Goal: Find contact information: Obtain details needed to contact an individual or organization

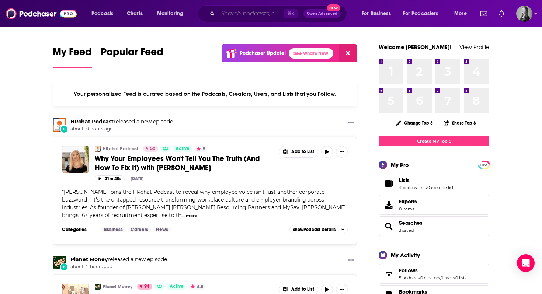
click at [245, 17] on input "Search podcasts, credits, & more..." at bounding box center [251, 14] width 66 height 12
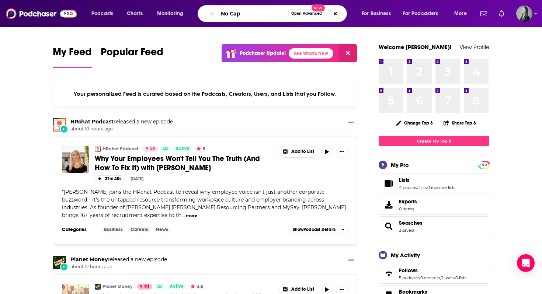
type input "No Cap"
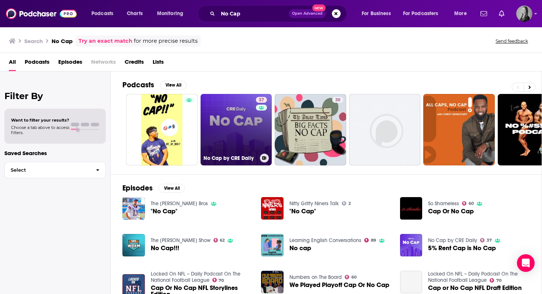
click at [237, 108] on link "37 No Cap by CRE Daily" at bounding box center [237, 130] width 72 height 72
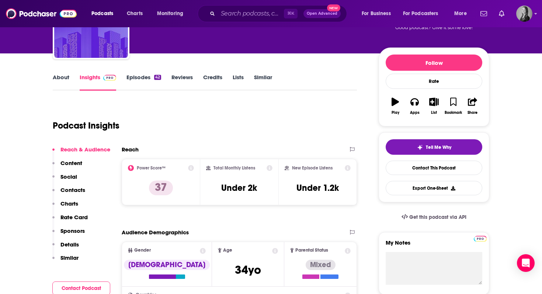
scroll to position [70, 0]
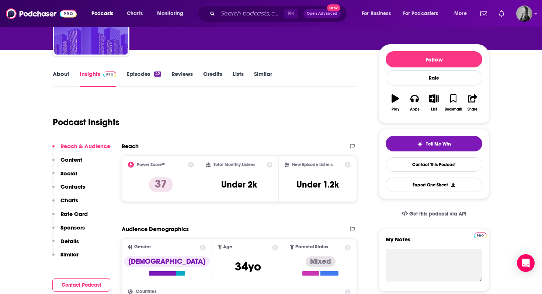
click at [66, 188] on p "Contacts" at bounding box center [72, 186] width 25 height 7
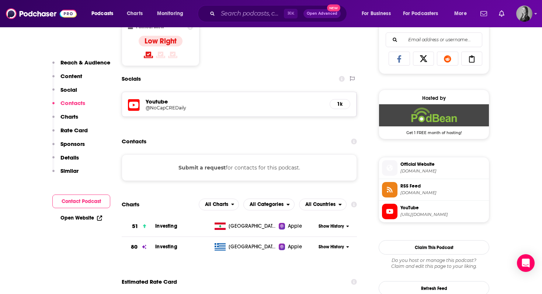
scroll to position [510, 0]
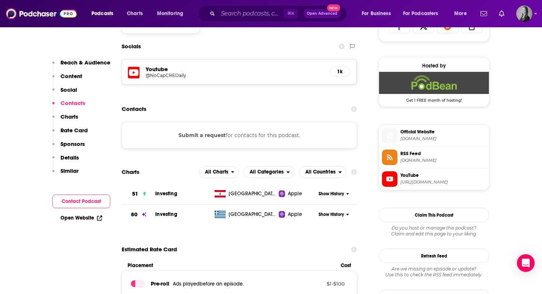
click at [205, 133] on button "Submit a request" at bounding box center [201, 135] width 47 height 8
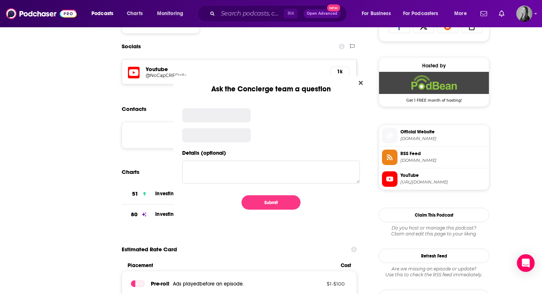
scroll to position [0, 0]
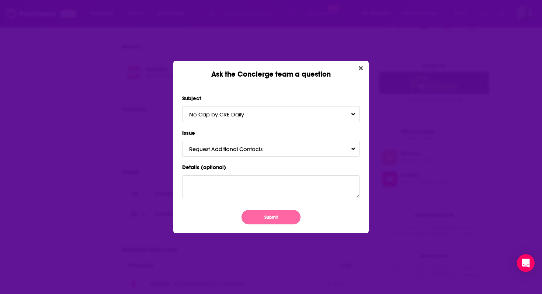
click at [272, 218] on button "Submit" at bounding box center [271, 217] width 59 height 14
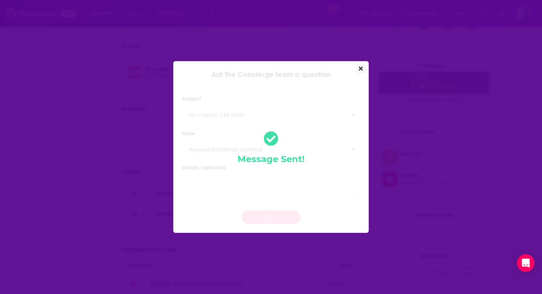
click at [361, 70] on icon "Close" at bounding box center [361, 69] width 4 height 4
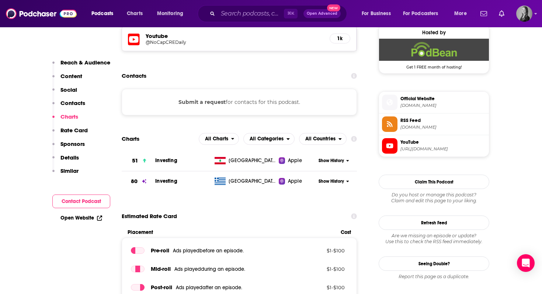
scroll to position [534, 0]
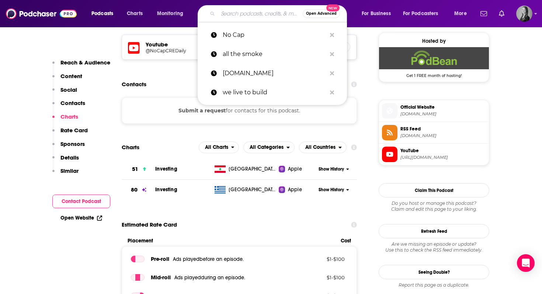
click at [231, 12] on input "Search podcasts, credits, & more..." at bounding box center [260, 14] width 85 height 12
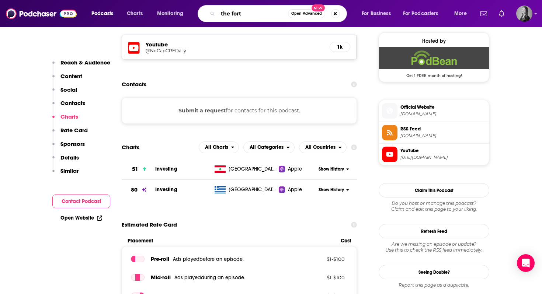
type input "the fort"
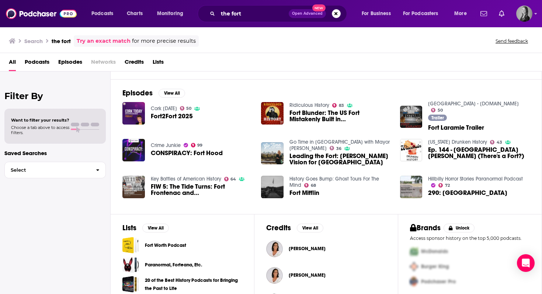
scroll to position [96, 0]
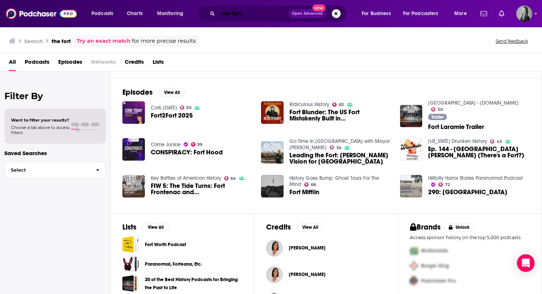
click at [253, 16] on input "the fort" at bounding box center [253, 14] width 71 height 12
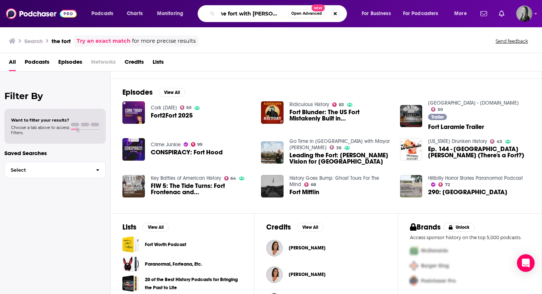
scroll to position [0, 7]
type input "the fort with [PERSON_NAME]"
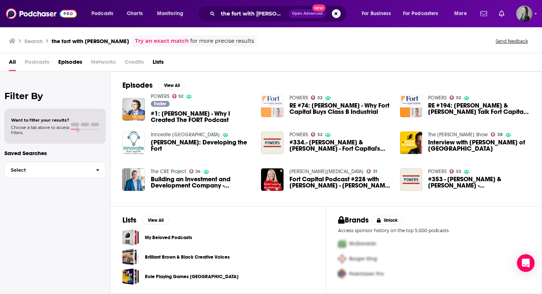
click at [269, 106] on img "RE #74: Chris Powers - Why Fort Capital Buys Class B Industrial" at bounding box center [272, 106] width 22 height 22
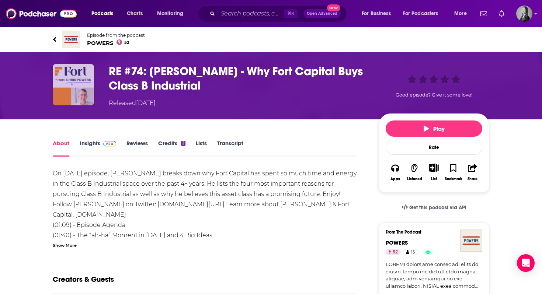
click at [81, 75] on img "RE #74: Chris Powers - Why Fort Capital Buys Class B Industrial" at bounding box center [73, 84] width 41 height 41
click at [75, 95] on img "RE #74: Chris Powers - Why Fort Capital Buys Class B Industrial" at bounding box center [73, 84] width 41 height 41
click at [151, 203] on div "On [DATE] episode, [PERSON_NAME] breaks down why Fort Capital has spent so much…" at bounding box center [205, 282] width 304 height 227
click at [159, 71] on h1 "RE #74: [PERSON_NAME] - Why Fort Capital Buys Class B Industrial" at bounding box center [238, 78] width 258 height 29
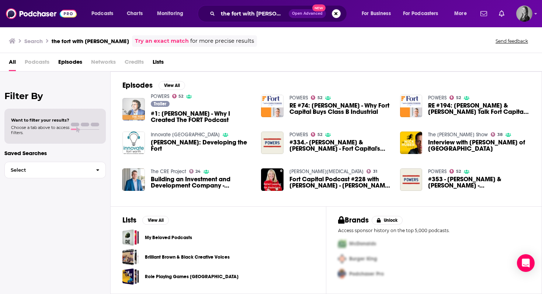
click at [136, 107] on img "#1: Chris Powers - Why I Created The FORT Podcast" at bounding box center [133, 109] width 22 height 22
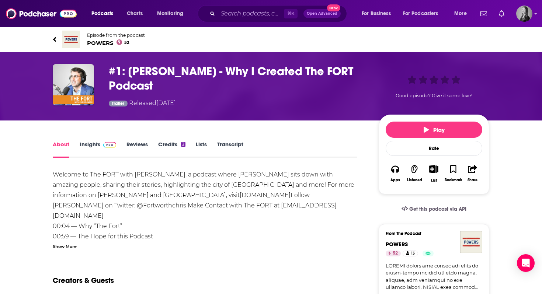
click at [96, 143] on link "Insights" at bounding box center [98, 149] width 37 height 17
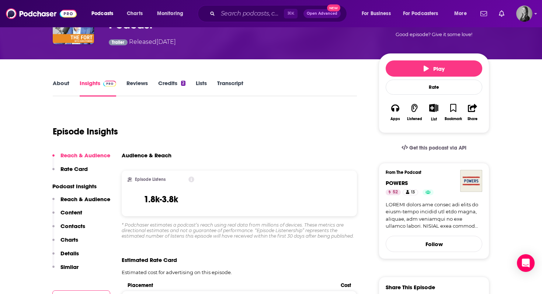
click at [77, 228] on p "Contacts" at bounding box center [72, 226] width 25 height 7
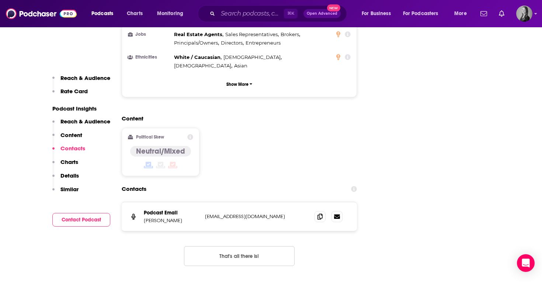
scroll to position [806, 0]
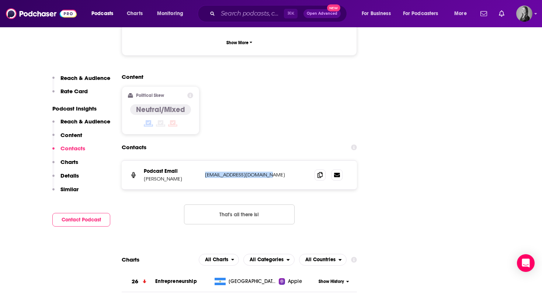
drag, startPoint x: 271, startPoint y: 139, endPoint x: 205, endPoint y: 140, distance: 66.8
click at [205, 172] on p "[EMAIL_ADDRESS][DOMAIN_NAME]" at bounding box center [254, 175] width 98 height 6
copy p "[EMAIL_ADDRESS][DOMAIN_NAME]"
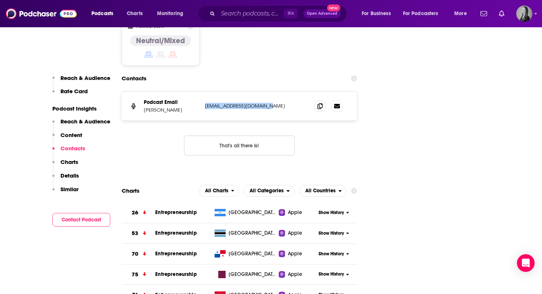
scroll to position [871, 0]
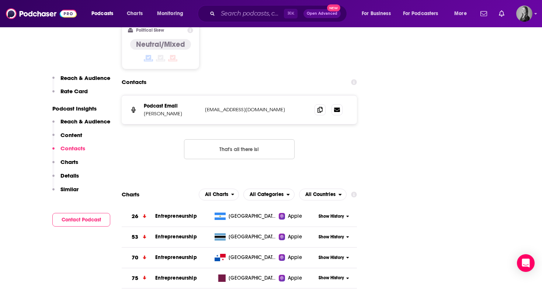
click at [266, 107] on p "[EMAIL_ADDRESS][DOMAIN_NAME]" at bounding box center [254, 110] width 98 height 6
click at [272, 107] on p "[EMAIL_ADDRESS][DOMAIN_NAME]" at bounding box center [254, 110] width 98 height 6
copy div "[EMAIL_ADDRESS][DOMAIN_NAME] [EMAIL_ADDRESS][DOMAIN_NAME]"
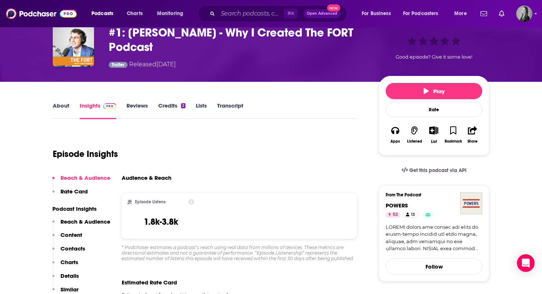
scroll to position [36, 0]
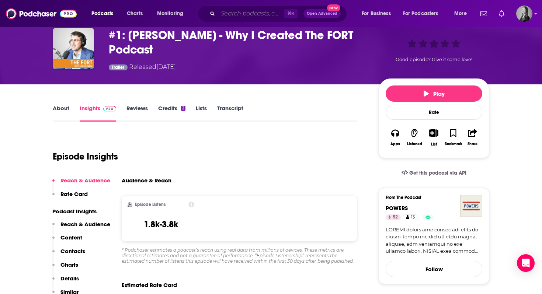
click at [247, 13] on input "Search podcasts, credits, & more..." at bounding box center [251, 14] width 66 height 12
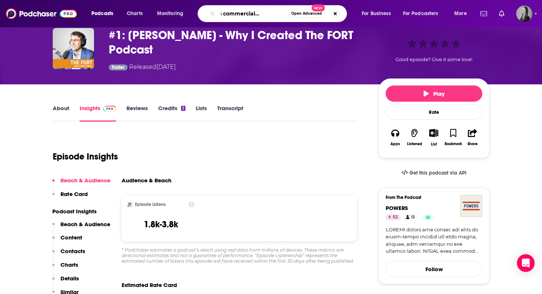
type input "americas commercial real esstate"
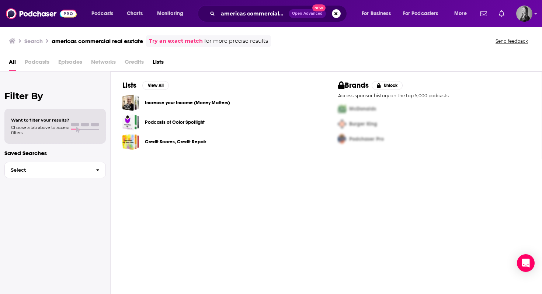
click at [12, 61] on span "All" at bounding box center [12, 63] width 7 height 15
click at [164, 63] on span "Lists" at bounding box center [158, 63] width 11 height 15
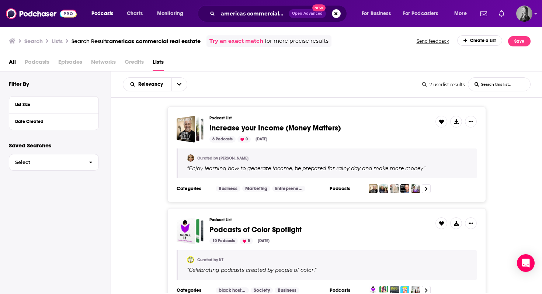
click at [14, 64] on span "All" at bounding box center [12, 63] width 7 height 15
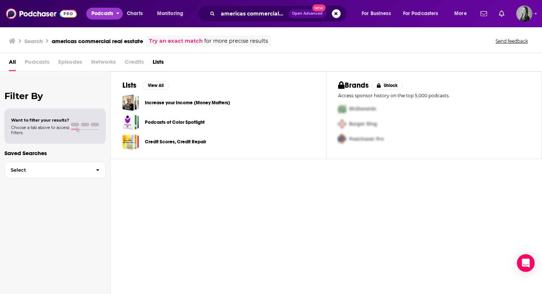
click at [108, 13] on span "Podcasts" at bounding box center [102, 13] width 22 height 10
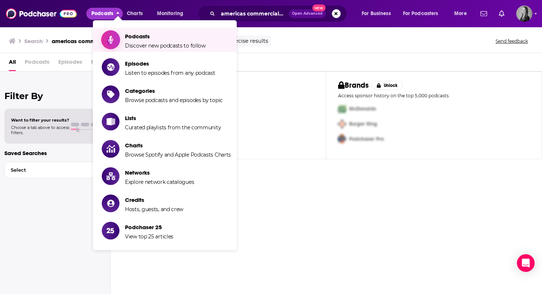
click at [133, 40] on span "Podcasts Discover new podcasts to follow" at bounding box center [165, 40] width 81 height 18
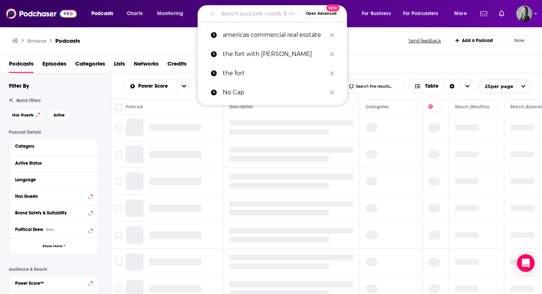
click at [225, 14] on input "Search podcasts, credits, & more..." at bounding box center [260, 14] width 85 height 12
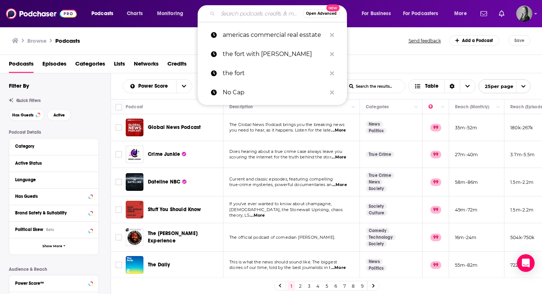
paste input "America‘s Commercial Real Estate Show"
type input "America‘s Commercial Real Estate Show"
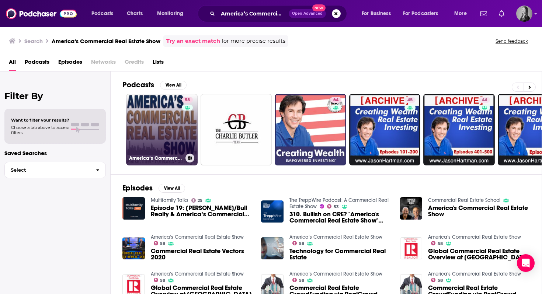
click at [159, 122] on link "58 America‘s Commercial Real Estate Show" at bounding box center [162, 130] width 72 height 72
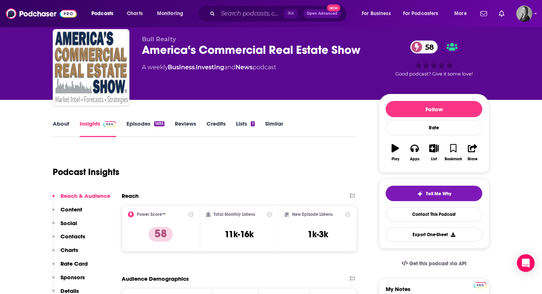
click at [76, 238] on p "Contacts" at bounding box center [72, 236] width 25 height 7
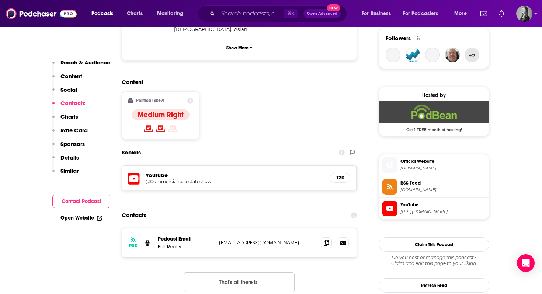
scroll to position [608, 0]
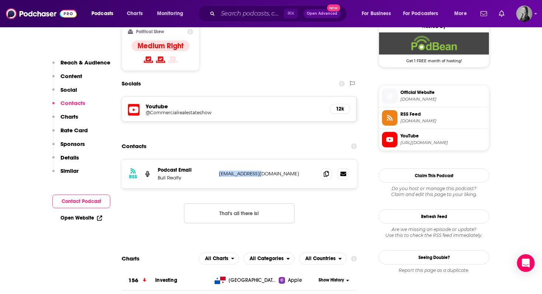
drag, startPoint x: 268, startPoint y: 138, endPoint x: 215, endPoint y: 141, distance: 53.2
click at [214, 160] on div "RSS Podcast Email Bull Realty [EMAIL_ADDRESS][DOMAIN_NAME] [EMAIL_ADDRESS][DOMA…" at bounding box center [239, 174] width 235 height 29
copy div "[EMAIL_ADDRESS][DOMAIN_NAME]"
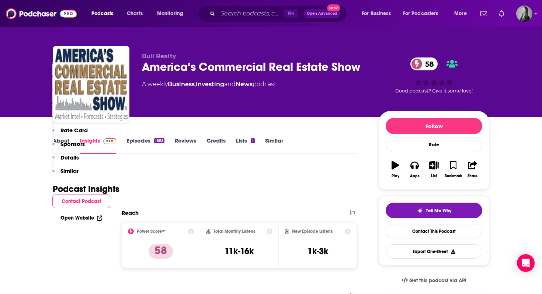
scroll to position [0, 0]
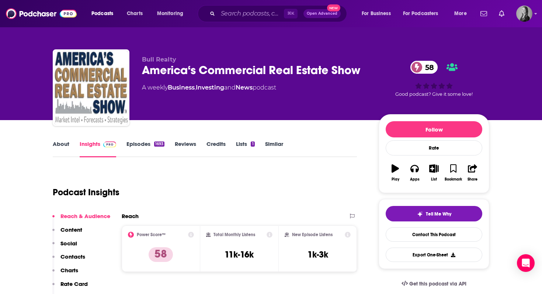
click at [217, 14] on div "⌘ K Open Advanced New" at bounding box center [272, 13] width 149 height 17
click at [236, 13] on input "Search podcasts, credits, & more..." at bounding box center [251, 14] width 66 height 12
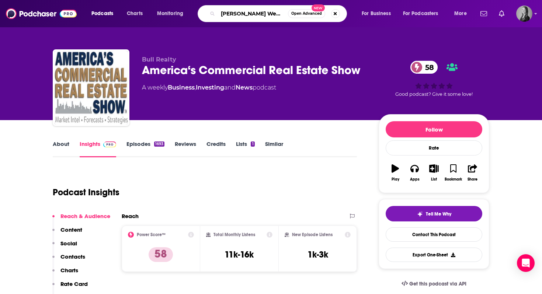
type input "[PERSON_NAME] Webcast"
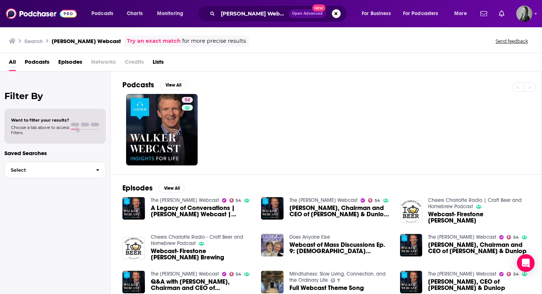
click at [36, 76] on div "Filter By Want to filter your results? Choose a tab above to access filters. Sa…" at bounding box center [55, 219] width 111 height 294
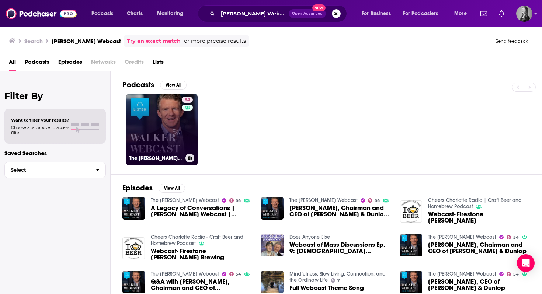
click at [167, 143] on link "54 The [PERSON_NAME] Webcast" at bounding box center [162, 130] width 72 height 72
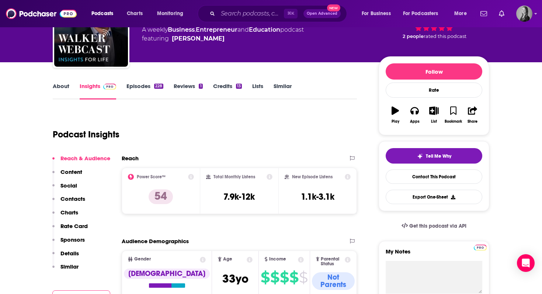
scroll to position [59, 0]
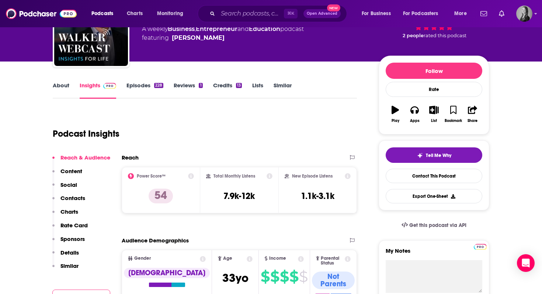
click at [73, 198] on p "Contacts" at bounding box center [72, 198] width 25 height 7
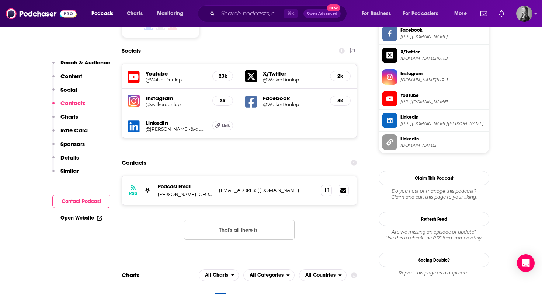
scroll to position [657, 0]
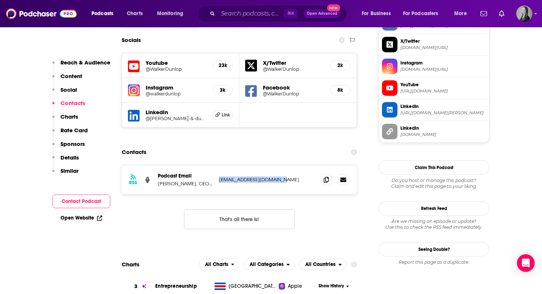
drag, startPoint x: 283, startPoint y: 138, endPoint x: 219, endPoint y: 139, distance: 64.2
click at [219, 166] on div "RSS Podcast Email [PERSON_NAME], CEO of [PERSON_NAME] & Dunlop [EMAIL_ADDRESS][…" at bounding box center [239, 180] width 235 height 29
copy p "[EMAIL_ADDRESS][DOMAIN_NAME]"
click at [227, 16] on input "Search podcasts, credits, & more..." at bounding box center [251, 14] width 66 height 12
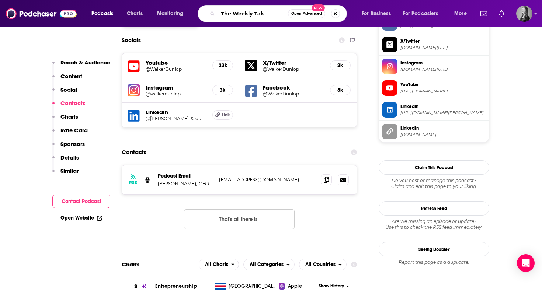
type input "The Weekly Take"
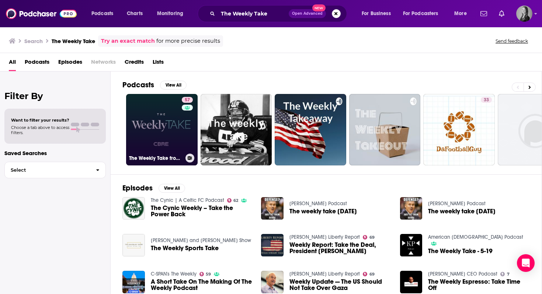
click at [157, 130] on link "57 The Weekly Take from [GEOGRAPHIC_DATA]" at bounding box center [162, 130] width 72 height 72
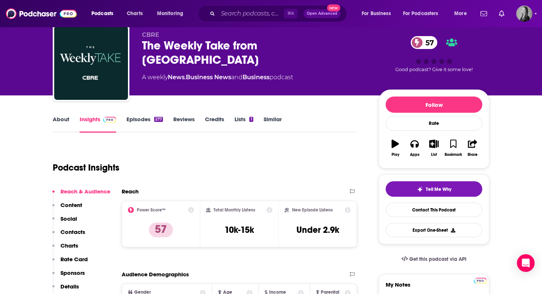
scroll to position [25, 0]
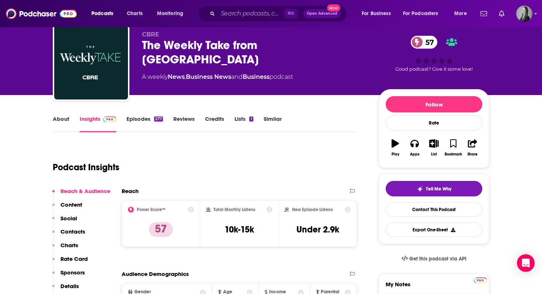
click at [69, 233] on p "Contacts" at bounding box center [72, 231] width 25 height 7
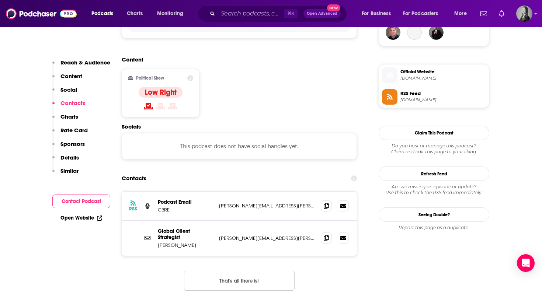
scroll to position [594, 0]
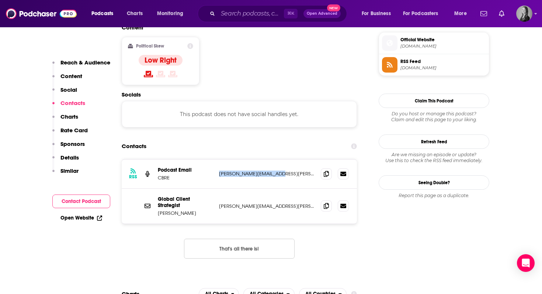
drag, startPoint x: 284, startPoint y: 138, endPoint x: 218, endPoint y: 139, distance: 65.3
click at [218, 160] on div "RSS Podcast Email CBRE [PERSON_NAME][EMAIL_ADDRESS][PERSON_NAME][DOMAIN_NAME] […" at bounding box center [239, 174] width 235 height 29
copy p "[PERSON_NAME][EMAIL_ADDRESS][PERSON_NAME][DOMAIN_NAME]"
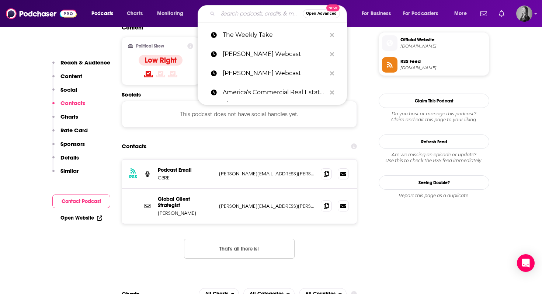
click at [238, 15] on input "Search podcasts, credits, & more..." at bounding box center [260, 14] width 85 height 12
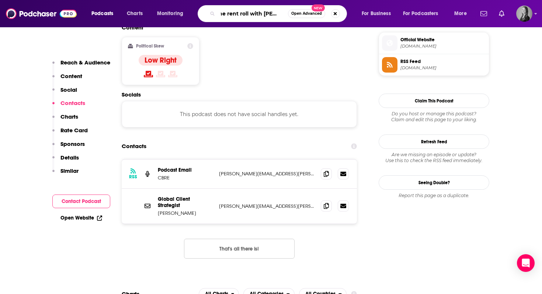
scroll to position [0, 14]
type input "the rent roll with [PERSON_NAME]"
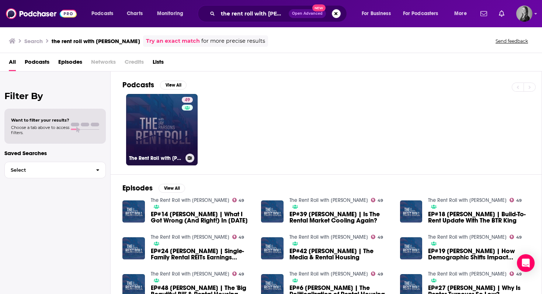
click at [164, 139] on link "49 The Rent Roll with [PERSON_NAME]" at bounding box center [162, 130] width 72 height 72
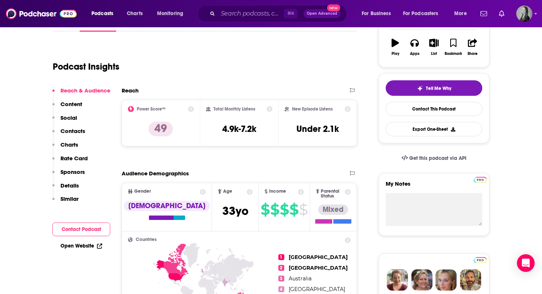
scroll to position [129, 0]
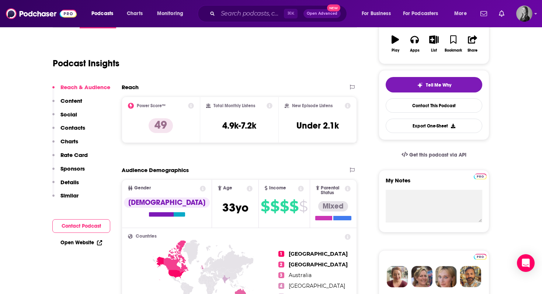
click at [69, 141] on p "Charts" at bounding box center [69, 141] width 18 height 7
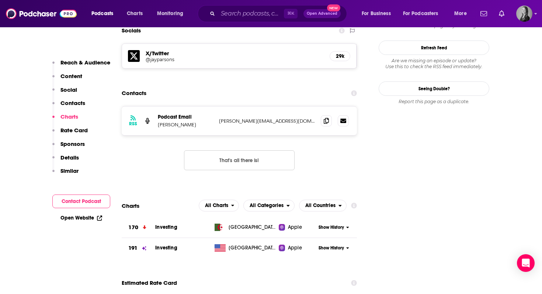
scroll to position [719, 0]
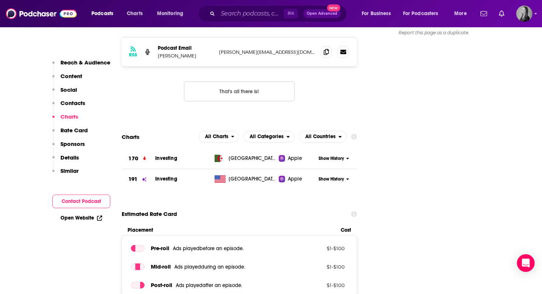
click at [66, 102] on p "Contacts" at bounding box center [72, 103] width 25 height 7
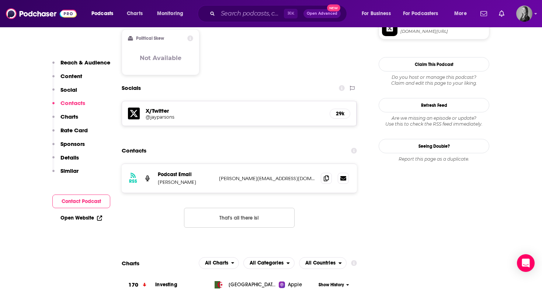
scroll to position [592, 0]
drag, startPoint x: 270, startPoint y: 152, endPoint x: 206, endPoint y: 153, distance: 63.8
click at [0, 0] on div "Podcast Email [PERSON_NAME] [PERSON_NAME][EMAIL_ADDRESS][DOMAIN_NAME] [PERSON_N…" at bounding box center [0, 0] width 0 height 0
copy div "[PERSON_NAME][EMAIL_ADDRESS][DOMAIN_NAME]"
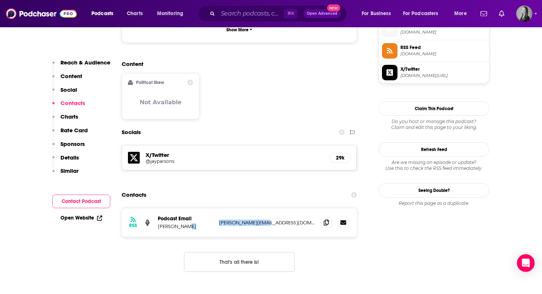
scroll to position [507, 0]
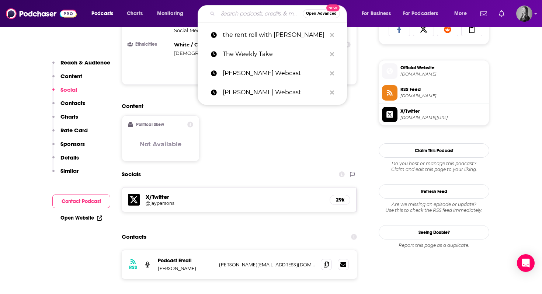
click at [237, 18] on input "Search podcasts, credits, & more..." at bounding box center [260, 14] width 85 height 12
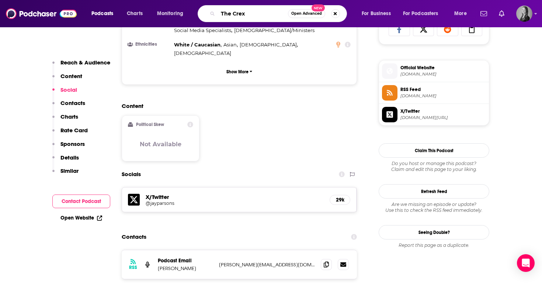
type input "The Crexi"
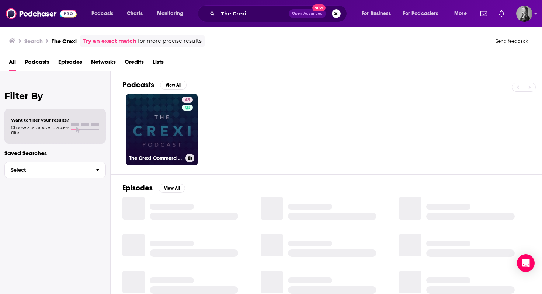
click at [168, 120] on link "43 The Crexi Commercial Real Estate Podcast | CRE Insights & Strategies" at bounding box center [162, 130] width 72 height 72
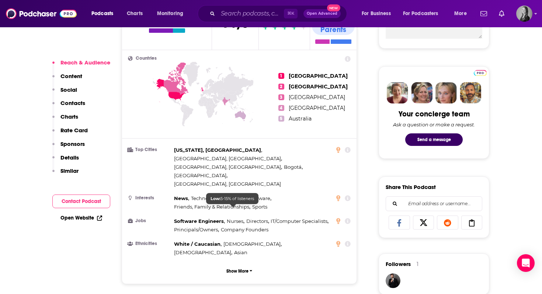
scroll to position [442, 0]
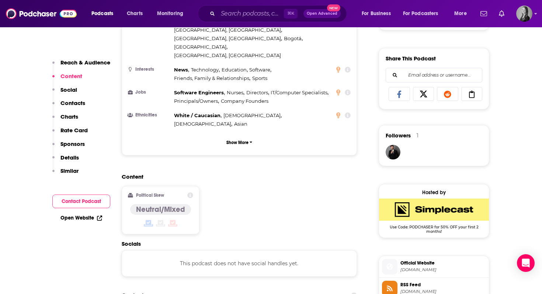
click at [67, 118] on p "Charts" at bounding box center [69, 116] width 18 height 7
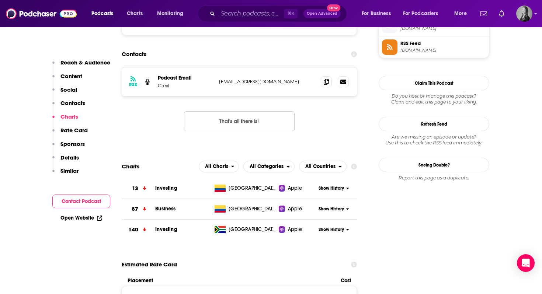
click at [67, 104] on p "Contacts" at bounding box center [72, 103] width 25 height 7
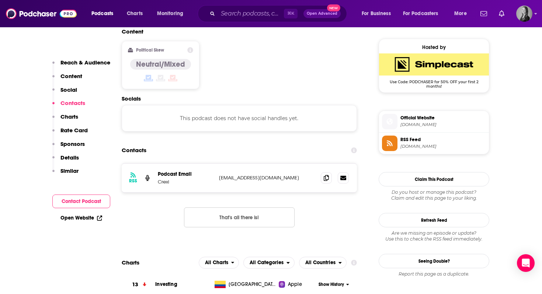
scroll to position [585, 0]
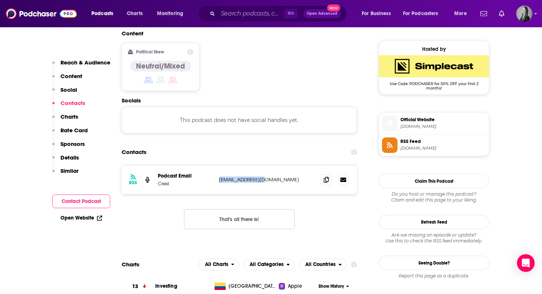
drag, startPoint x: 277, startPoint y: 139, endPoint x: 217, endPoint y: 135, distance: 59.5
click at [217, 166] on div "RSS Podcast Email Crexi [EMAIL_ADDRESS][DOMAIN_NAME] [EMAIL_ADDRESS][DOMAIN_NAM…" at bounding box center [239, 180] width 235 height 29
copy p "[EMAIL_ADDRESS][DOMAIN_NAME]"
click at [234, 17] on input "Search podcasts, credits, & more..." at bounding box center [251, 14] width 66 height 12
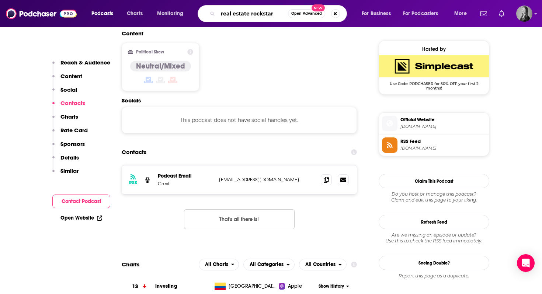
type input "real estate rockstars"
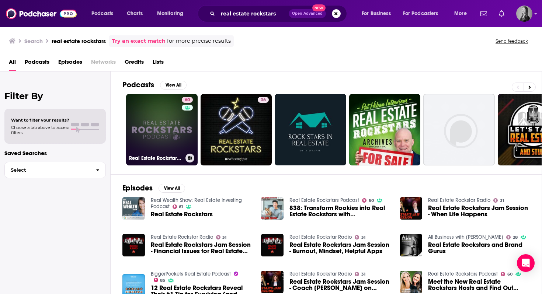
click at [169, 140] on link "60 Real Estate Rockstars Podcast" at bounding box center [162, 130] width 72 height 72
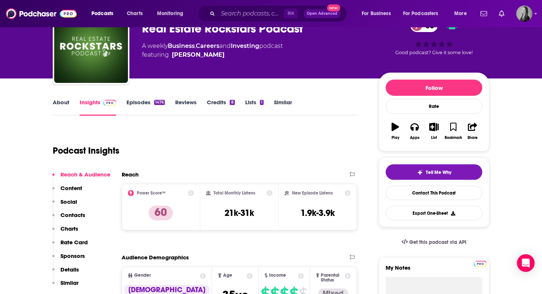
scroll to position [77, 0]
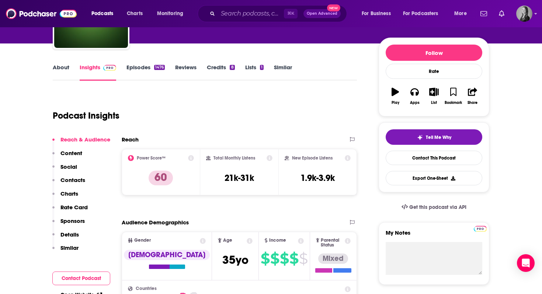
click at [72, 183] on p "Contacts" at bounding box center [72, 180] width 25 height 7
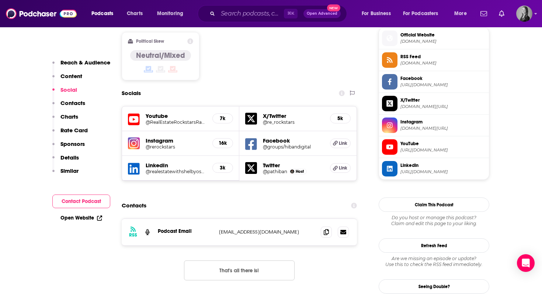
scroll to position [599, 0]
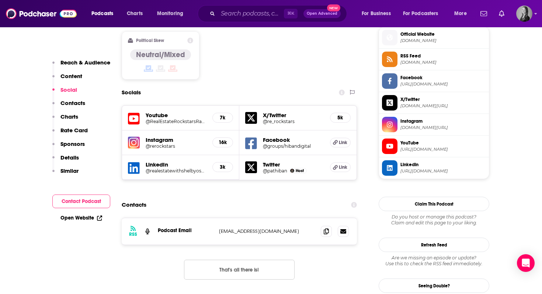
click at [272, 228] on p "[EMAIL_ADDRESS][DOMAIN_NAME]" at bounding box center [267, 231] width 96 height 6
drag, startPoint x: 274, startPoint y: 186, endPoint x: 216, endPoint y: 187, distance: 58.3
click at [216, 218] on div "RSS Podcast Email [EMAIL_ADDRESS][DOMAIN_NAME] [EMAIL_ADDRESS][DOMAIN_NAME]" at bounding box center [239, 231] width 235 height 27
copy div "[EMAIL_ADDRESS][DOMAIN_NAME]"
click at [69, 77] on p "Content" at bounding box center [71, 76] width 22 height 7
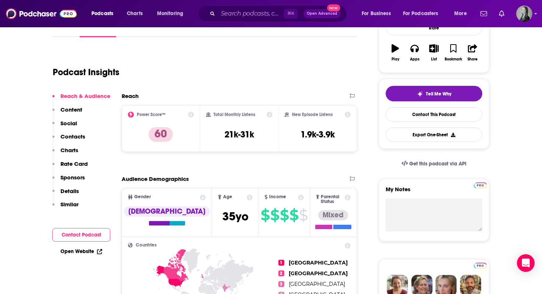
scroll to position [122, 0]
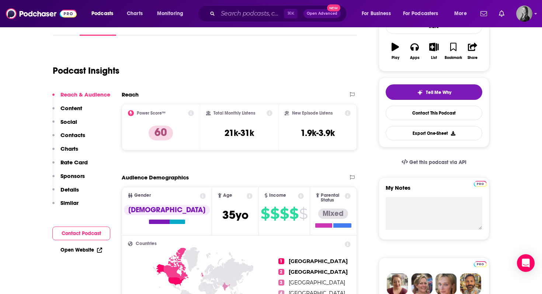
click at [68, 189] on p "Details" at bounding box center [69, 189] width 18 height 7
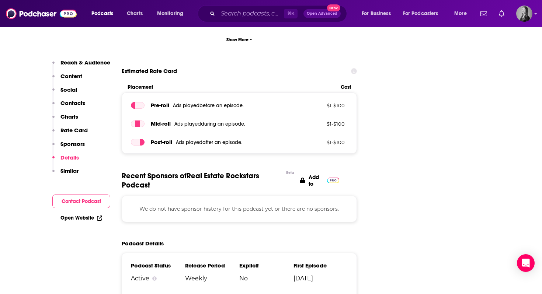
scroll to position [1116, 0]
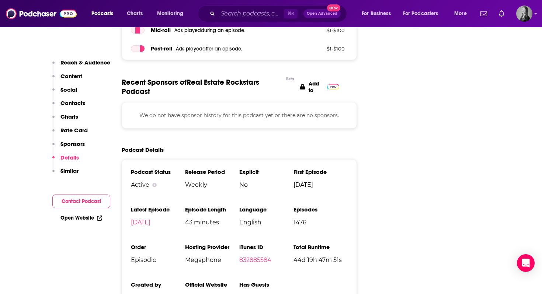
click at [98, 220] on icon at bounding box center [99, 218] width 5 height 5
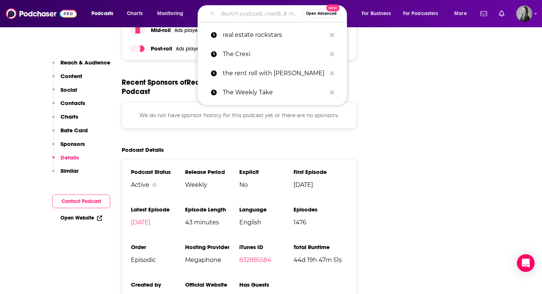
click at [235, 18] on input "Search podcasts, credits, & more..." at bounding box center [260, 14] width 85 height 12
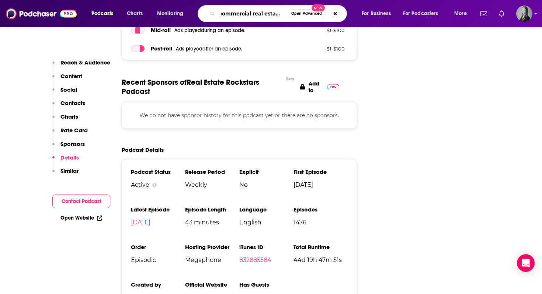
type input "commercial real estate 101"
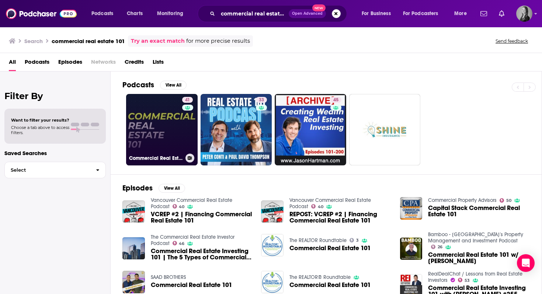
click at [150, 136] on link "41 Commercial Real Estate 101 Podcast" at bounding box center [162, 130] width 72 height 72
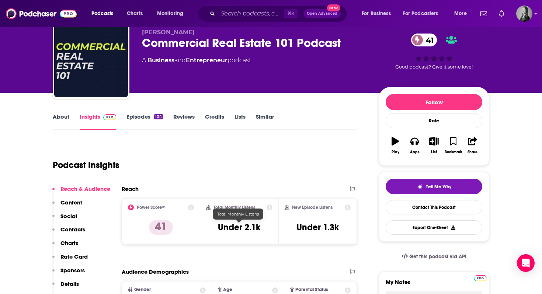
scroll to position [41, 0]
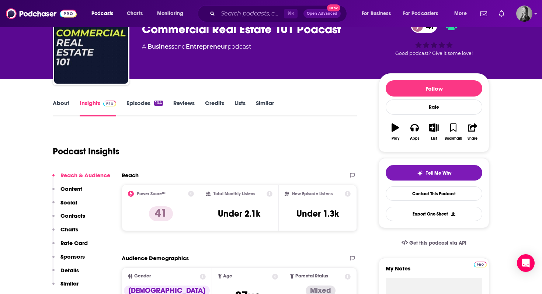
click at [62, 105] on link "About" at bounding box center [61, 108] width 17 height 17
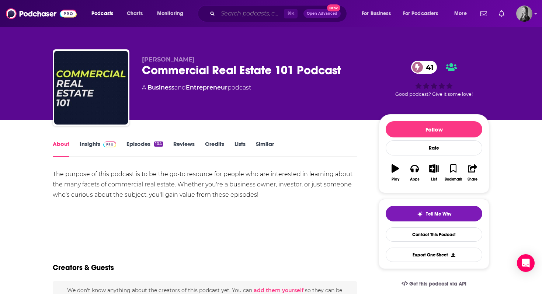
click at [238, 13] on input "Search podcasts, credits, & more..." at bounding box center [251, 14] width 66 height 12
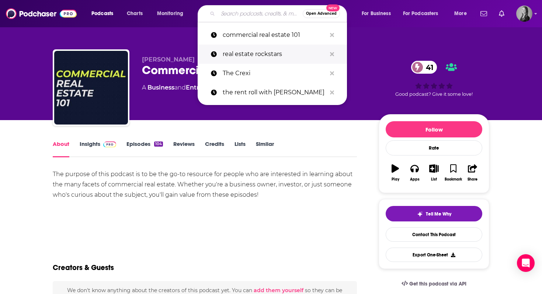
click at [242, 52] on p "real estate rockstars" at bounding box center [275, 54] width 104 height 19
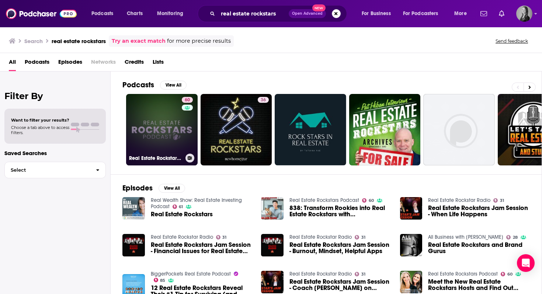
click at [167, 122] on link "60 Real Estate Rockstars Podcast" at bounding box center [162, 130] width 72 height 72
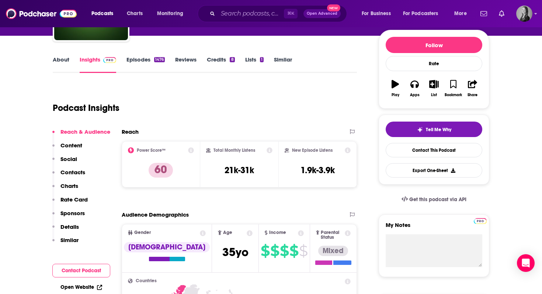
scroll to position [95, 0]
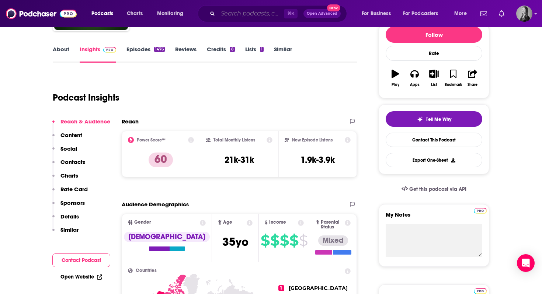
click at [224, 15] on input "Search podcasts, credits, & more..." at bounding box center [251, 14] width 66 height 12
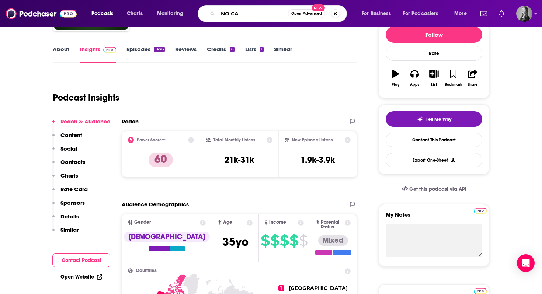
type input "NO CAP"
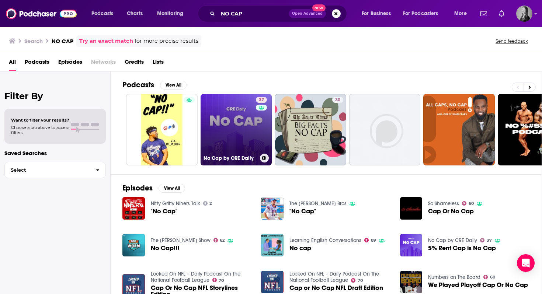
click at [233, 145] on link "37 No Cap by CRE Daily" at bounding box center [237, 130] width 72 height 72
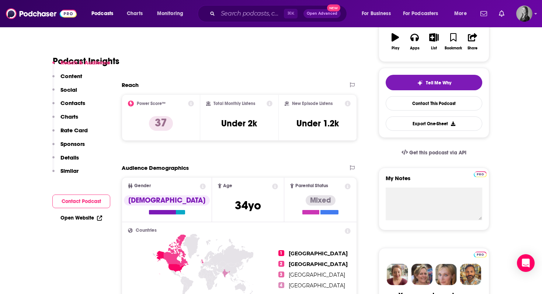
scroll to position [135, 0]
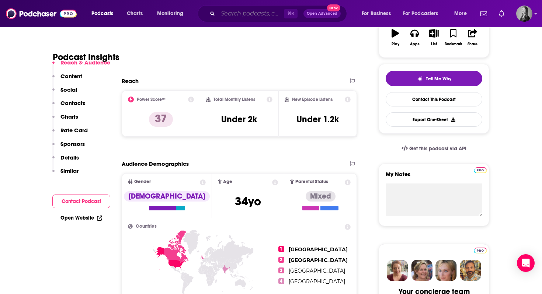
click at [246, 14] on input "Search podcasts, credits, & more..." at bounding box center [251, 14] width 66 height 12
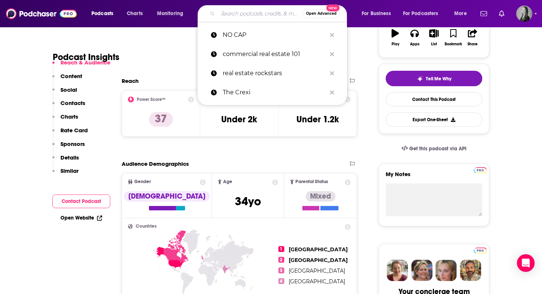
click at [246, 14] on input "Search podcasts, credits, & more..." at bounding box center [260, 14] width 85 height 12
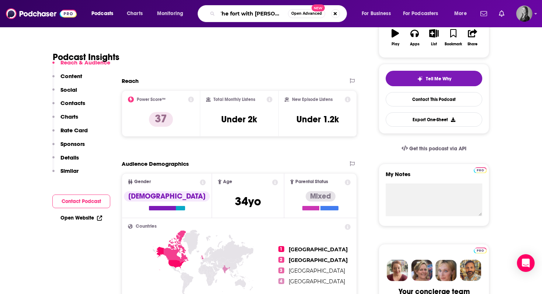
scroll to position [0, 5]
type input "The fort with [PERSON_NAME]"
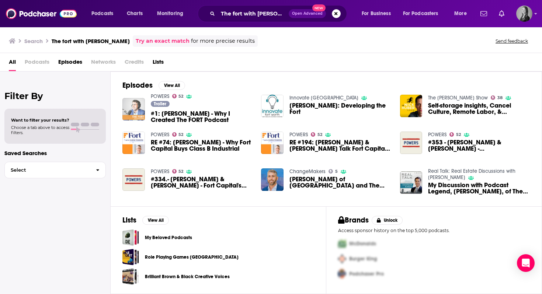
click at [141, 110] on img "#1: Chris Powers - Why I Created The FORT Podcast" at bounding box center [133, 109] width 22 height 22
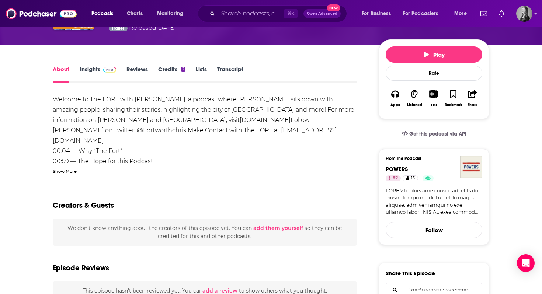
scroll to position [66, 0]
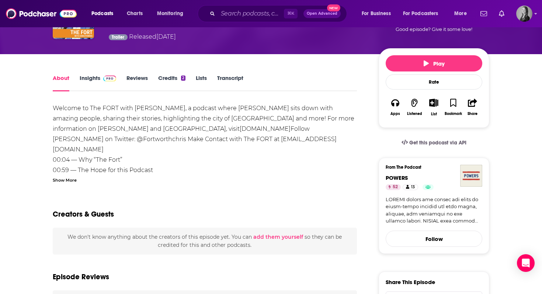
click at [92, 80] on link "Insights" at bounding box center [98, 82] width 37 height 17
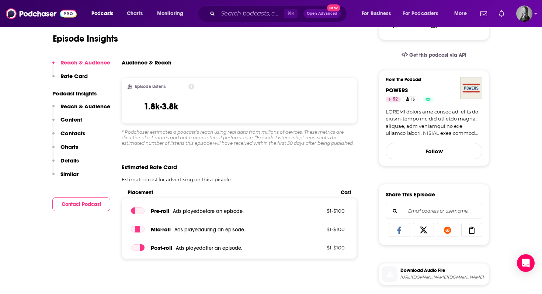
scroll to position [156, 0]
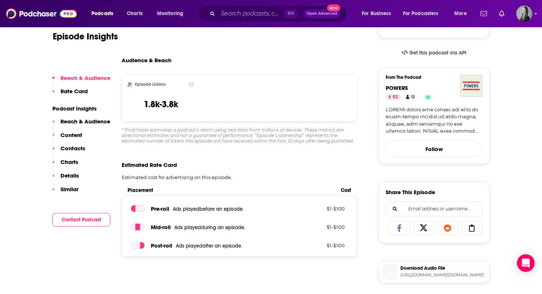
click at [75, 147] on p "Contacts" at bounding box center [72, 148] width 25 height 7
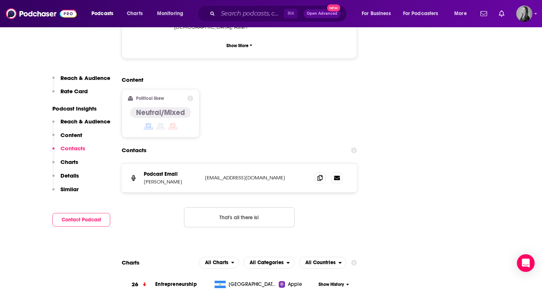
scroll to position [806, 0]
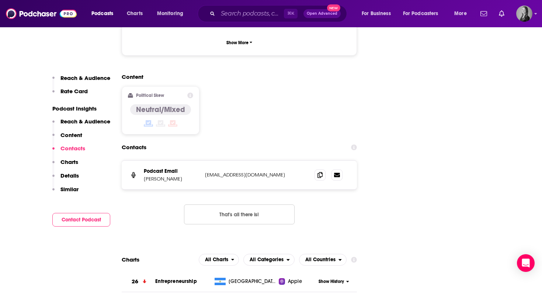
click at [74, 77] on p "Reach & Audience" at bounding box center [85, 77] width 50 height 7
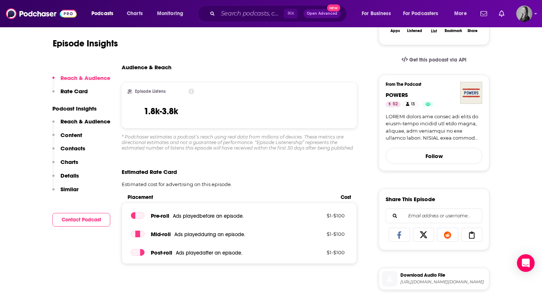
scroll to position [110, 0]
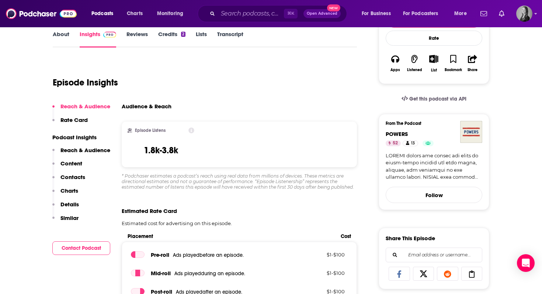
click at [67, 135] on p "Podcast Insights" at bounding box center [81, 137] width 58 height 7
click at [53, 138] on p "Podcast Insights" at bounding box center [81, 137] width 58 height 7
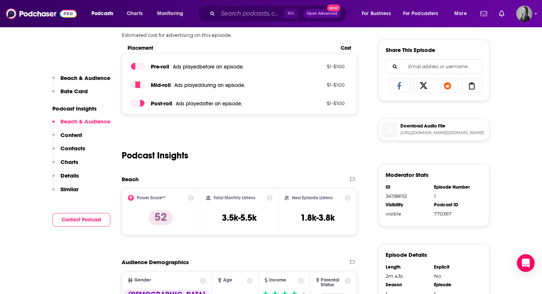
scroll to position [0, 0]
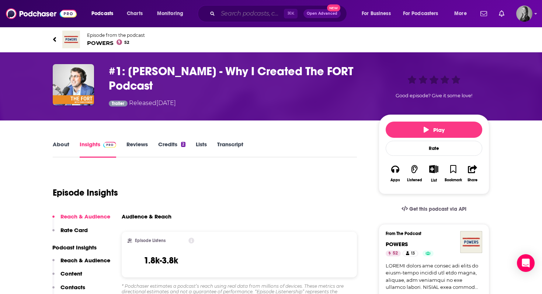
click at [230, 17] on input "Search podcasts, credits, & more..." at bounding box center [251, 14] width 66 height 12
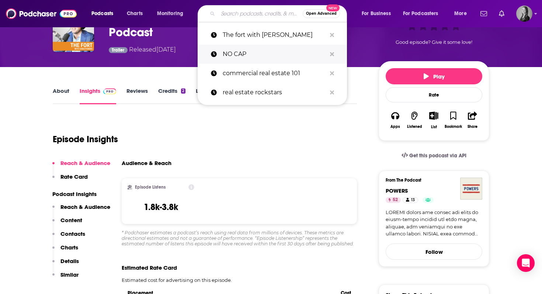
scroll to position [54, 0]
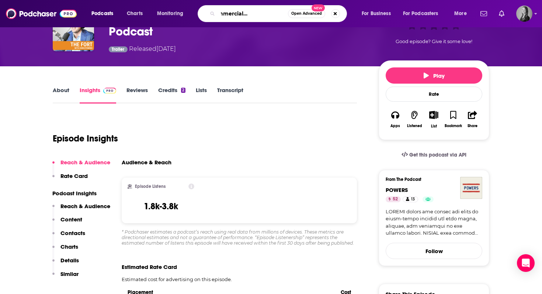
type input "americas commercial real estate show"
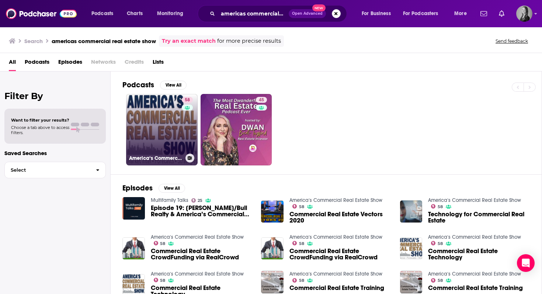
click at [151, 134] on link "58 America‘s Commercial Real Estate Show" at bounding box center [162, 130] width 72 height 72
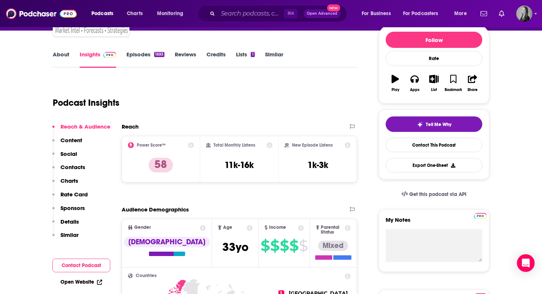
scroll to position [94, 0]
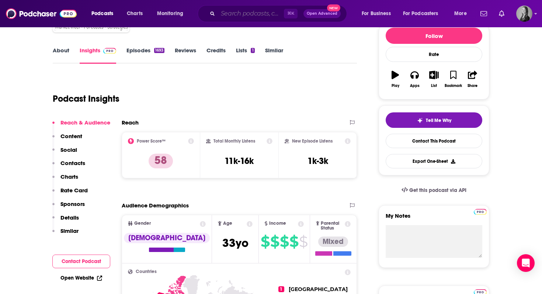
click at [223, 15] on input "Search podcasts, credits, & more..." at bounding box center [251, 14] width 66 height 12
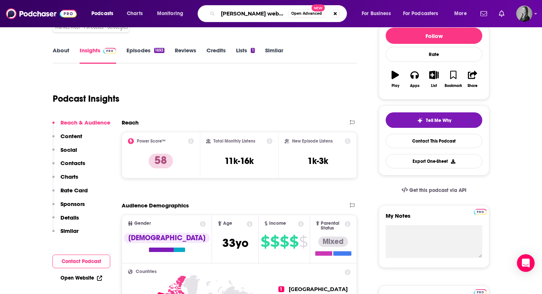
type input "[PERSON_NAME] webcast"
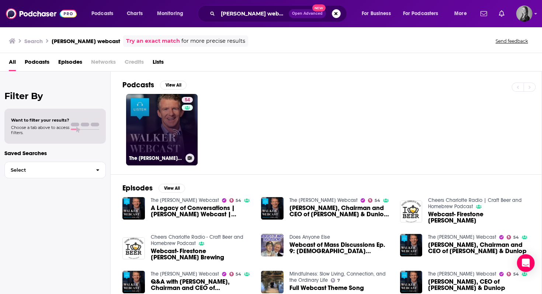
click at [156, 128] on link "54 The [PERSON_NAME] Webcast" at bounding box center [162, 130] width 72 height 72
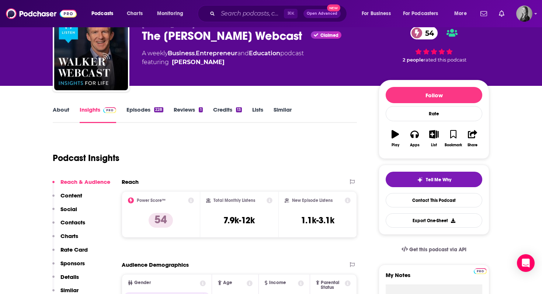
scroll to position [37, 0]
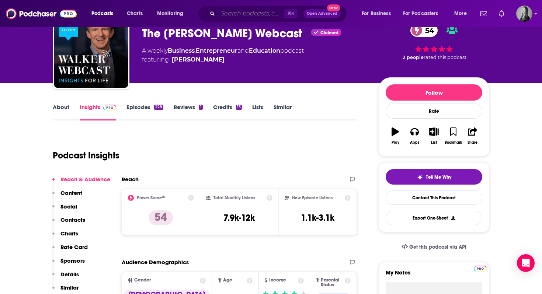
click at [230, 14] on input "Search podcasts, credits, & more..." at bounding box center [251, 14] width 66 height 12
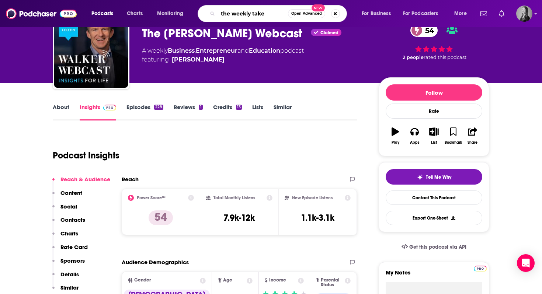
type input "the weekly take"
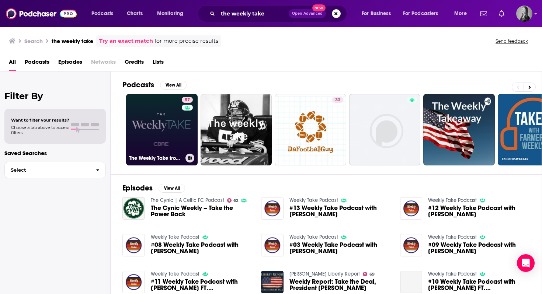
click at [164, 160] on h3 "The Weekly Take from [GEOGRAPHIC_DATA]" at bounding box center [155, 158] width 53 height 6
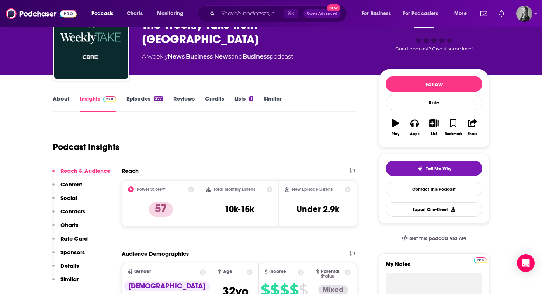
scroll to position [56, 0]
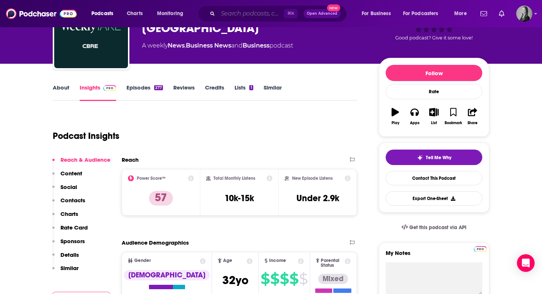
click at [225, 15] on input "Search podcasts, credits, & more..." at bounding box center [251, 14] width 66 height 12
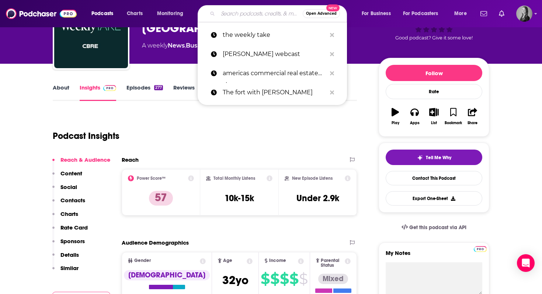
click at [225, 15] on input "Search podcasts, credits, & more..." at bounding box center [260, 14] width 85 height 12
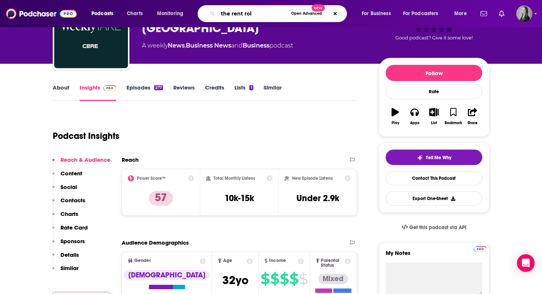
type input "the rent roll"
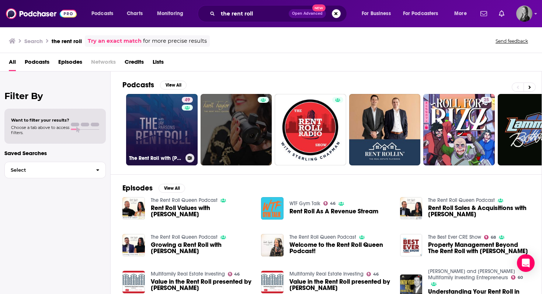
click at [162, 131] on link "49 The Rent Roll with [PERSON_NAME]" at bounding box center [162, 130] width 72 height 72
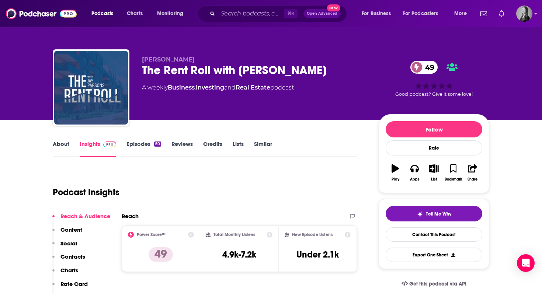
scroll to position [8, 0]
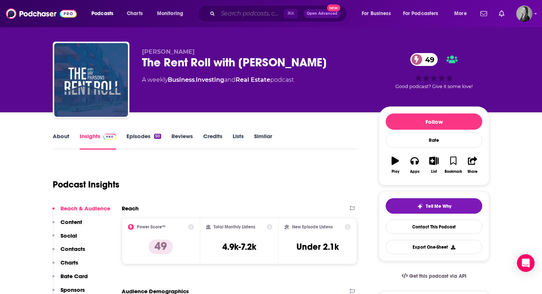
click at [226, 11] on input "Search podcasts, credits, & more..." at bounding box center [251, 14] width 66 height 12
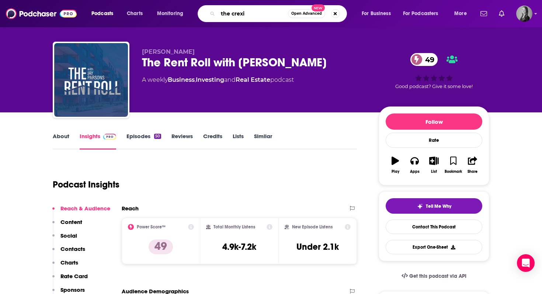
type input "the crexi"
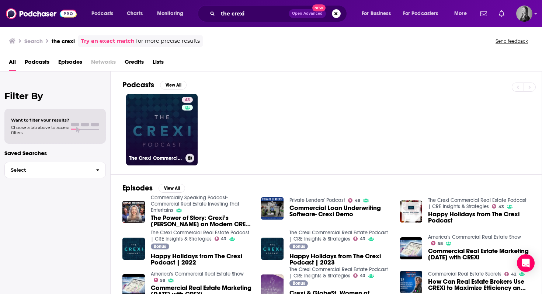
click at [162, 137] on link "43 The Crexi Commercial Real Estate Podcast | CRE Insights & Strategies" at bounding box center [162, 130] width 72 height 72
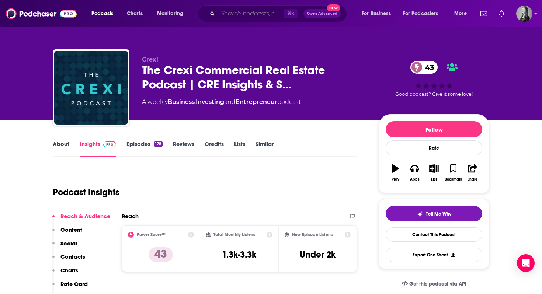
click at [225, 15] on input "Search podcasts, credits, & more..." at bounding box center [251, 14] width 66 height 12
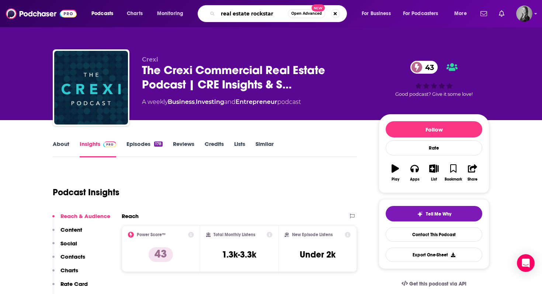
type input "real estate rockstars"
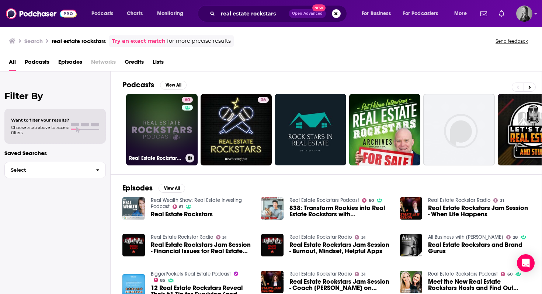
click at [163, 124] on link "60 Real Estate Rockstars Podcast" at bounding box center [162, 130] width 72 height 72
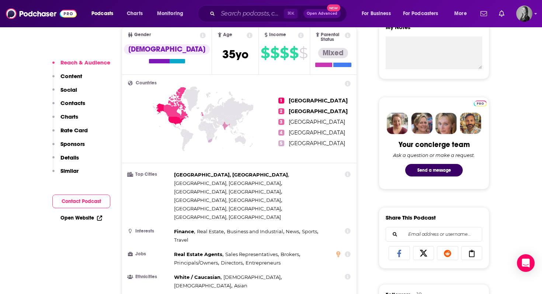
scroll to position [288, 0]
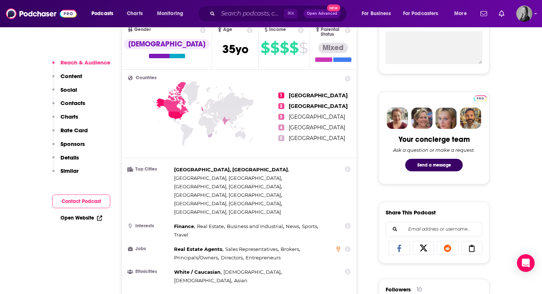
click at [268, 166] on div "[GEOGRAPHIC_DATA], [GEOGRAPHIC_DATA] , [GEOGRAPHIC_DATA], [GEOGRAPHIC_DATA] , […" at bounding box center [252, 191] width 157 height 51
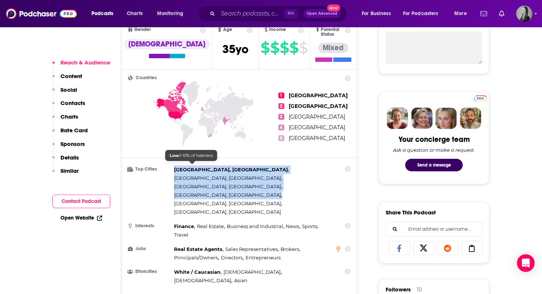
drag, startPoint x: 282, startPoint y: 171, endPoint x: 174, endPoint y: 167, distance: 108.5
click at [174, 167] on div "[GEOGRAPHIC_DATA], [GEOGRAPHIC_DATA] , [GEOGRAPHIC_DATA], [GEOGRAPHIC_DATA] , […" at bounding box center [252, 191] width 157 height 51
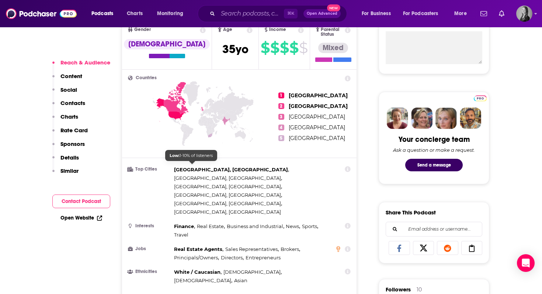
click at [208, 208] on span "[GEOGRAPHIC_DATA], [GEOGRAPHIC_DATA]" at bounding box center [227, 212] width 107 height 8
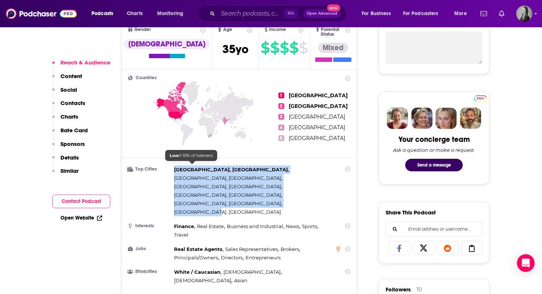
drag, startPoint x: 214, startPoint y: 175, endPoint x: 175, endPoint y: 167, distance: 39.9
click at [175, 167] on div "[GEOGRAPHIC_DATA], [GEOGRAPHIC_DATA] , [GEOGRAPHIC_DATA], [GEOGRAPHIC_DATA] , […" at bounding box center [252, 191] width 157 height 51
copy div "[GEOGRAPHIC_DATA], [GEOGRAPHIC_DATA] , [GEOGRAPHIC_DATA], [GEOGRAPHIC_DATA] , […"
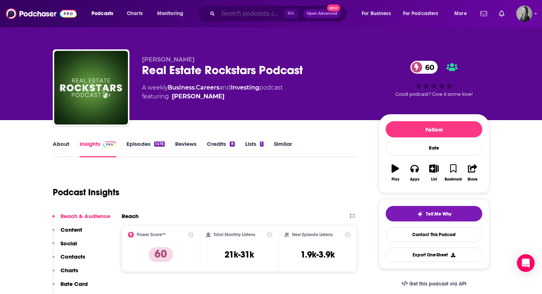
click at [224, 15] on input "Search podcasts, credits, & more..." at bounding box center [251, 14] width 66 height 12
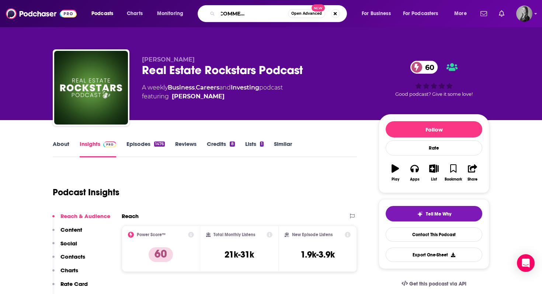
scroll to position [0, 44]
type input "AMMERICAS COMMERCIAL REAL ESTATE"
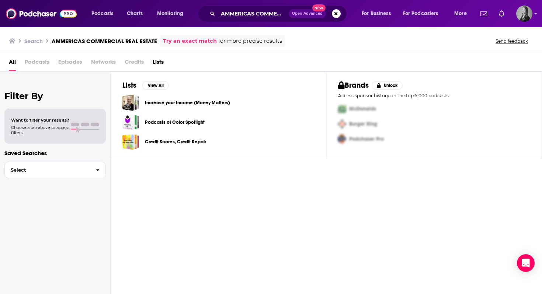
click at [11, 63] on span "All" at bounding box center [12, 63] width 7 height 15
click at [46, 63] on span "Podcasts" at bounding box center [37, 63] width 25 height 15
click at [83, 43] on h3 "AMMERICAS COMMERCIAL REAL ESTATE" at bounding box center [104, 41] width 105 height 7
click at [191, 38] on link "Try an exact match" at bounding box center [190, 41] width 54 height 8
click at [340, 14] on div "AMMERICAS COMMERCIAL REAL ESTATE Open Advanced New" at bounding box center [272, 13] width 149 height 17
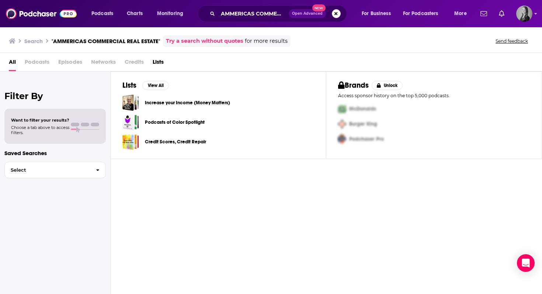
click at [338, 13] on button "Search podcasts, credits, & more..." at bounding box center [336, 13] width 9 height 9
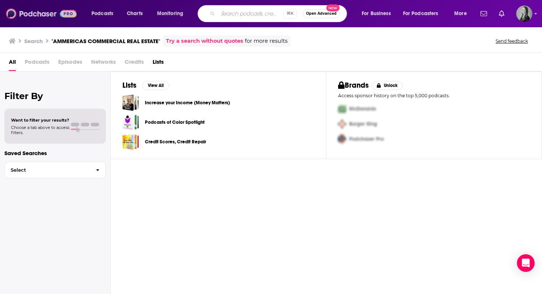
click at [34, 14] on img at bounding box center [41, 14] width 71 height 14
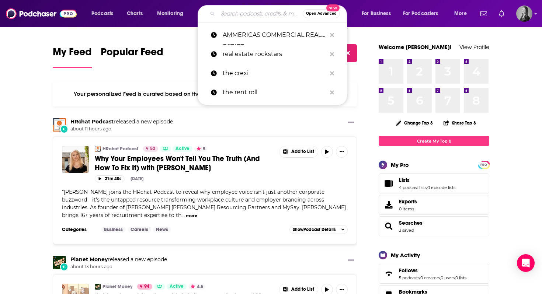
click at [229, 15] on input "Search podcasts, credits, & more..." at bounding box center [260, 14] width 85 height 12
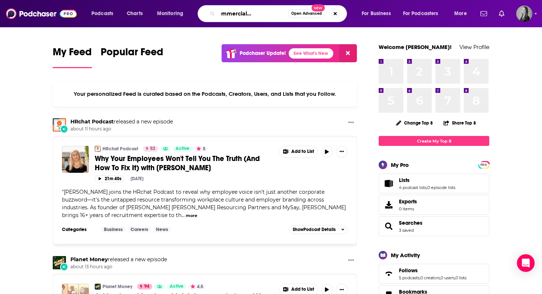
scroll to position [0, 41]
type input "americas commercial real estate show"
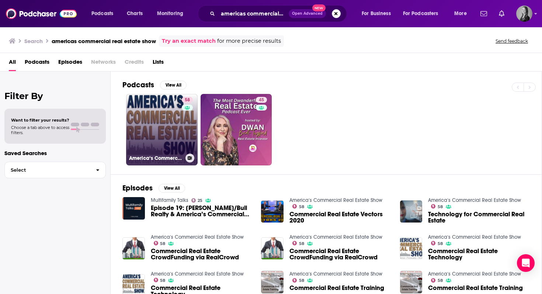
click at [167, 123] on link "58 America‘s Commercial Real Estate Show" at bounding box center [162, 130] width 72 height 72
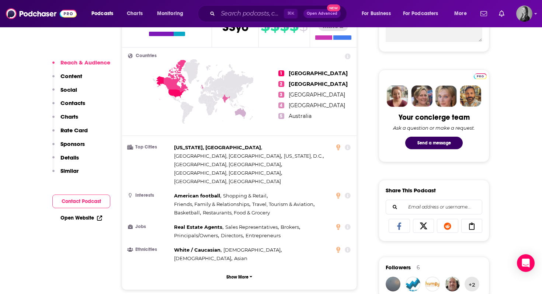
scroll to position [315, 0]
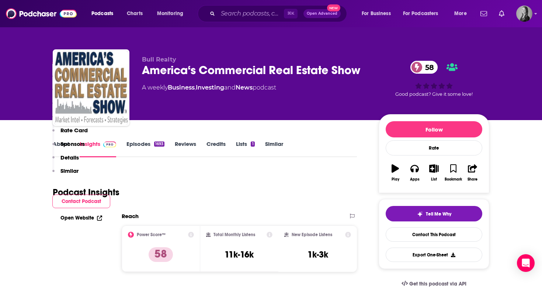
scroll to position [315, 0]
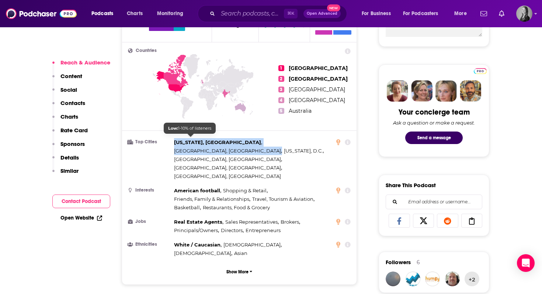
click at [175, 139] on div "[US_STATE], [GEOGRAPHIC_DATA] , [GEOGRAPHIC_DATA], [GEOGRAPHIC_DATA] , [US_STAT…" at bounding box center [252, 159] width 157 height 42
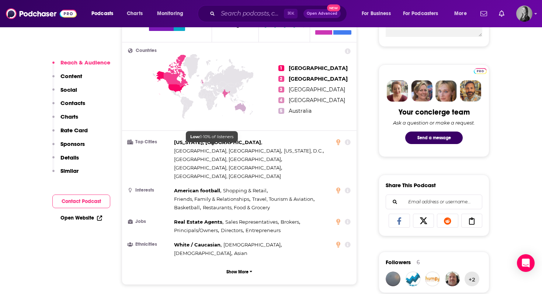
click at [216, 173] on span "[GEOGRAPHIC_DATA], [GEOGRAPHIC_DATA]" at bounding box center [227, 176] width 107 height 6
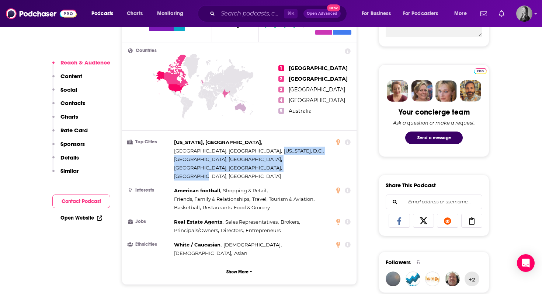
drag, startPoint x: 232, startPoint y: 148, endPoint x: 218, endPoint y: 152, distance: 14.6
click at [218, 152] on ul "Top Cities New York, NY , Los Angeles, CA , Washington, D.C. , Boston, MA , Dal…" at bounding box center [239, 197] width 223 height 119
click at [265, 145] on div "New York, NY , Los Angeles, CA , Washington, D.C. , Boston, MA , Dallas, TX , A…" at bounding box center [252, 159] width 157 height 42
drag, startPoint x: 241, startPoint y: 148, endPoint x: 218, endPoint y: 143, distance: 23.7
click at [216, 143] on div "New York, NY , Los Angeles, CA , Washington, D.C. , Boston, MA , Dallas, TX , A…" at bounding box center [252, 159] width 157 height 42
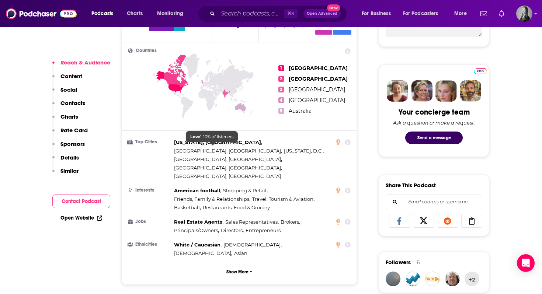
click at [227, 147] on div "New York, NY , Los Angeles, CA , Washington, D.C. , Boston, MA , Dallas, TX , A…" at bounding box center [252, 159] width 157 height 42
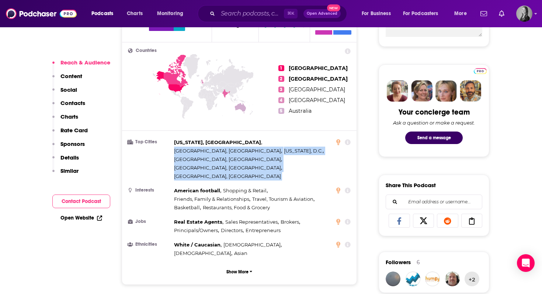
drag, startPoint x: 227, startPoint y: 147, endPoint x: 215, endPoint y: 140, distance: 14.7
click at [215, 140] on div "New York, NY , Los Angeles, CA , Washington, D.C. , Boston, MA , Dallas, TX , A…" at bounding box center [252, 159] width 157 height 42
click at [225, 173] on span "[GEOGRAPHIC_DATA], [GEOGRAPHIC_DATA]" at bounding box center [227, 176] width 107 height 6
drag, startPoint x: 231, startPoint y: 148, endPoint x: 175, endPoint y: 139, distance: 56.3
click at [175, 139] on div "New York, NY , Los Angeles, CA , Washington, D.C. , Boston, MA , Dallas, TX , A…" at bounding box center [252, 159] width 157 height 42
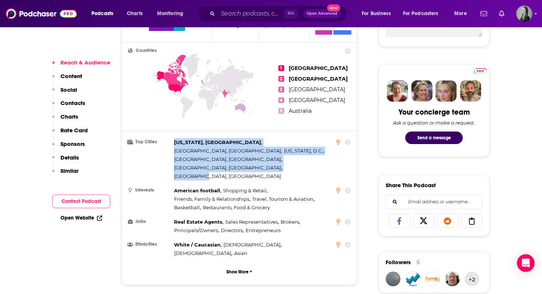
copy div "New York, NY , Los Angeles, CA , Washington, D.C. , Boston, MA , Dallas, TX , A…"
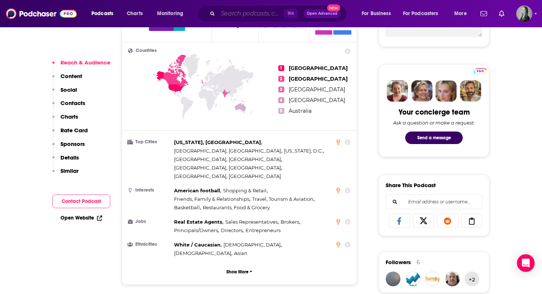
click at [237, 12] on input "Search podcasts, credits, & more..." at bounding box center [251, 14] width 66 height 12
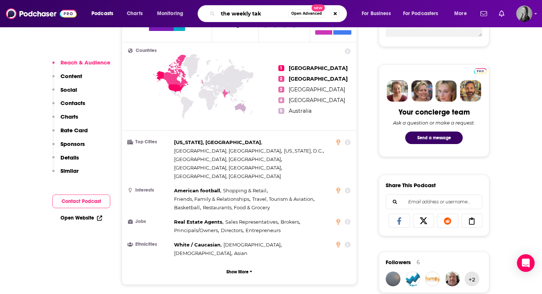
type input "the weekly take"
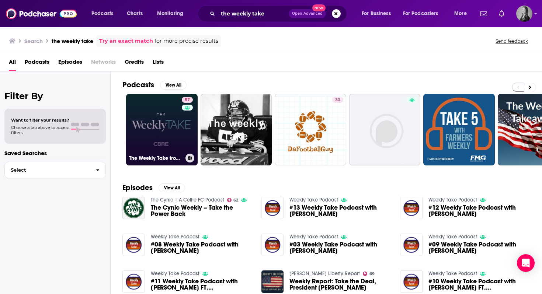
click at [153, 143] on link "57 The Weekly Take from [GEOGRAPHIC_DATA]" at bounding box center [162, 130] width 72 height 72
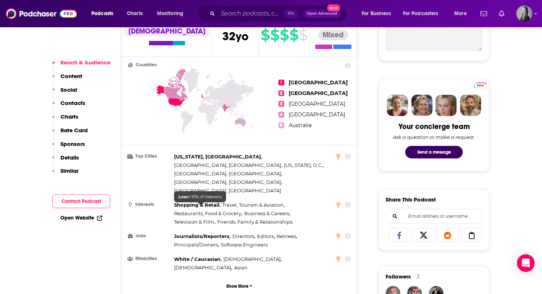
scroll to position [323, 0]
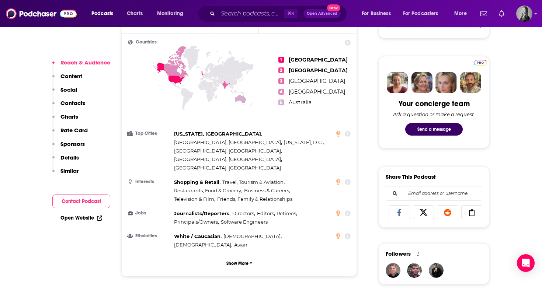
click at [235, 139] on div "New York, NY , Los Angeles, CA , Washington, D.C. , Atlanta, GA , Boston, MA , …" at bounding box center [252, 151] width 157 height 42
drag, startPoint x: 235, startPoint y: 139, endPoint x: 178, endPoint y: 133, distance: 56.3
click at [178, 133] on div "New York, NY , Los Angeles, CA , Washington, D.C. , Atlanta, GA , Boston, MA , …" at bounding box center [252, 151] width 157 height 42
click at [190, 156] on span "[GEOGRAPHIC_DATA], [GEOGRAPHIC_DATA]" at bounding box center [227, 159] width 107 height 6
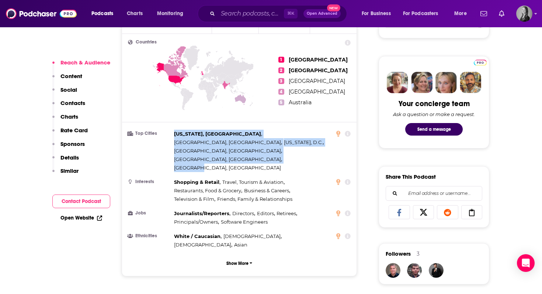
drag, startPoint x: 173, startPoint y: 131, endPoint x: 228, endPoint y: 142, distance: 56.8
click at [228, 142] on li "Top Cities New York, NY , Los Angeles, CA , Washington, D.C. , Atlanta, GA , Bo…" at bounding box center [239, 151] width 223 height 42
copy div "New York, NY , Los Angeles, CA , Washington, D.C. , Atlanta, GA , Boston, MA , …"
click at [264, 12] on input "Search podcasts, credits, & more..." at bounding box center [251, 14] width 66 height 12
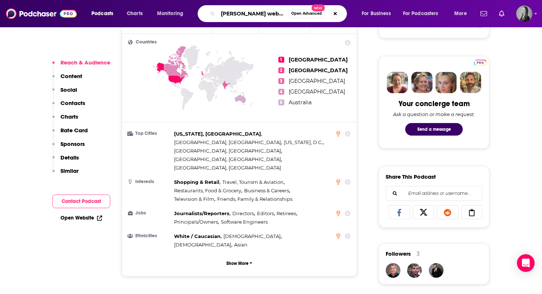
type input "[PERSON_NAME] webcast"
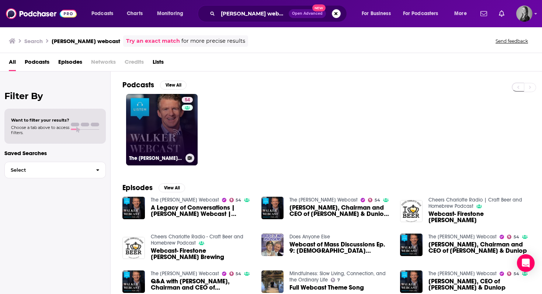
click at [175, 127] on link "54 The [PERSON_NAME] Webcast" at bounding box center [162, 130] width 72 height 72
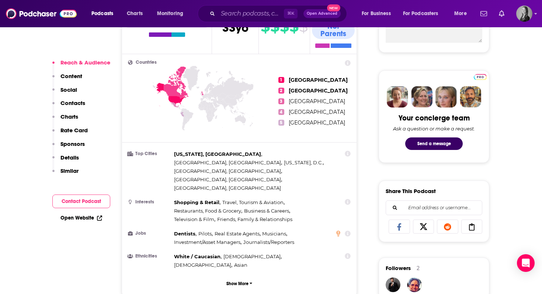
scroll to position [310, 0]
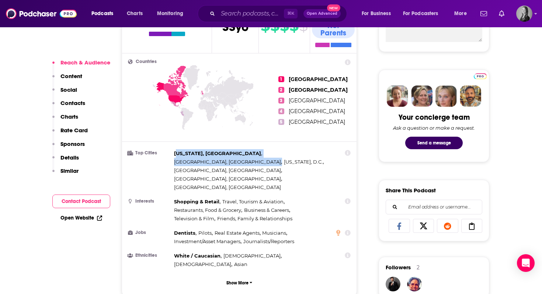
drag, startPoint x: 237, startPoint y: 152, endPoint x: 176, endPoint y: 144, distance: 61.0
click at [176, 149] on div "New York, NY , Los Angeles, CA , Washington, D.C. , Atlanta, GA , Boston, MA , …" at bounding box center [252, 170] width 157 height 42
click at [176, 150] on span "[US_STATE], [GEOGRAPHIC_DATA]" at bounding box center [217, 153] width 87 height 6
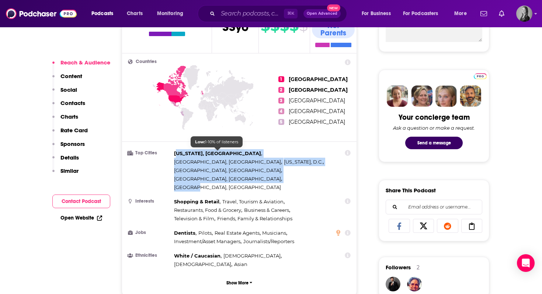
drag, startPoint x: 176, startPoint y: 143, endPoint x: 225, endPoint y: 154, distance: 50.2
click at [225, 154] on div "New York, NY , Los Angeles, CA , Washington, D.C. , Atlanta, GA , Boston, MA , …" at bounding box center [252, 170] width 157 height 42
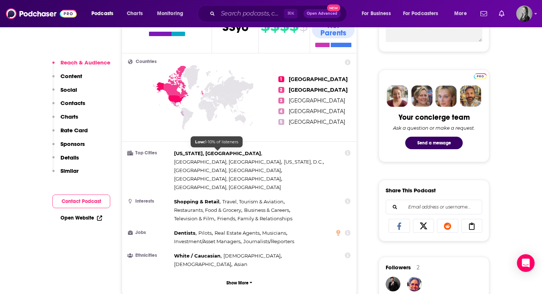
click at [232, 155] on div "New York, NY , Los Angeles, CA , Washington, D.C. , Atlanta, GA , Boston, MA , …" at bounding box center [252, 170] width 157 height 42
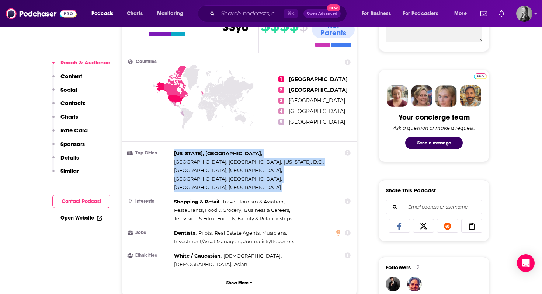
drag, startPoint x: 232, startPoint y: 155, endPoint x: 171, endPoint y: 146, distance: 61.1
click at [171, 149] on li "Top Cities New York, NY , Los Angeles, CA , Washington, D.C. , Atlanta, GA , Bo…" at bounding box center [239, 170] width 223 height 42
copy ul "New York, NY , Los Angeles, CA , Washington, D.C. , Atlanta, GA , Boston, MA , …"
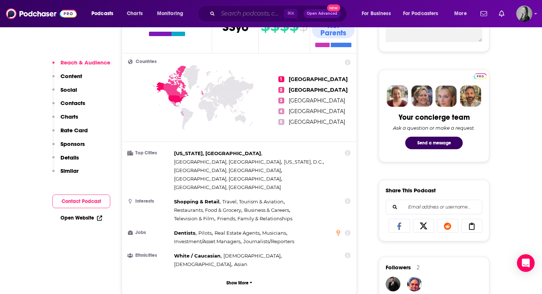
click at [224, 11] on input "Search podcasts, credits, & more..." at bounding box center [251, 14] width 66 height 12
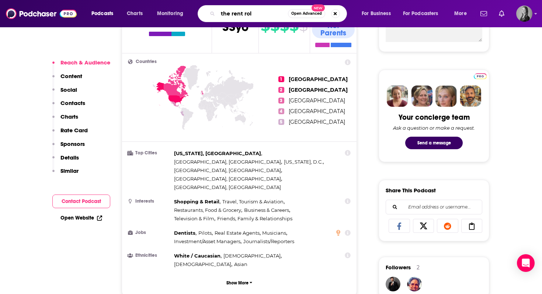
type input "the rent roll"
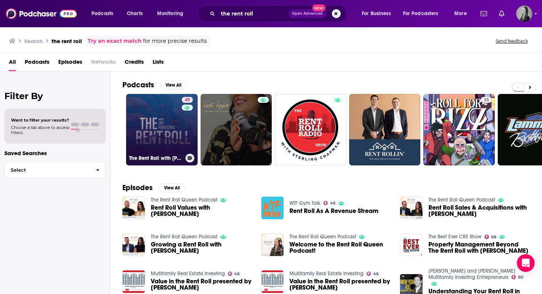
click at [157, 130] on link "49 The Rent Roll with [PERSON_NAME]" at bounding box center [162, 130] width 72 height 72
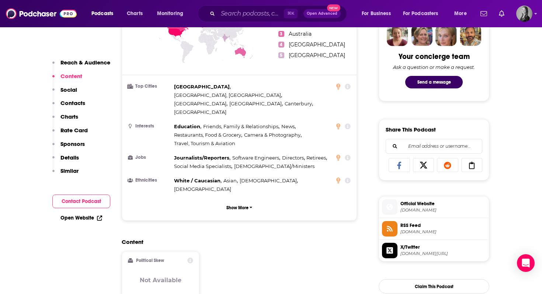
scroll to position [337, 0]
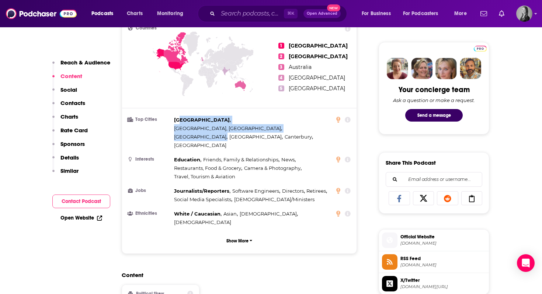
drag, startPoint x: 235, startPoint y: 125, endPoint x: 182, endPoint y: 120, distance: 53.3
click at [181, 120] on div "Auckland , Portland, OR , Bangalore , Frankfurt am Main , Canterbury , Melbourne" at bounding box center [252, 133] width 157 height 34
click at [241, 123] on div "Auckland , Portland, OR , Bangalore , Frankfurt am Main , Canterbury , Melbourne" at bounding box center [252, 133] width 157 height 34
drag, startPoint x: 241, startPoint y: 125, endPoint x: 198, endPoint y: 120, distance: 43.4
click at [198, 120] on div "Auckland , Portland, OR , Bangalore , Frankfurt am Main , Canterbury , Melbourne" at bounding box center [252, 133] width 157 height 34
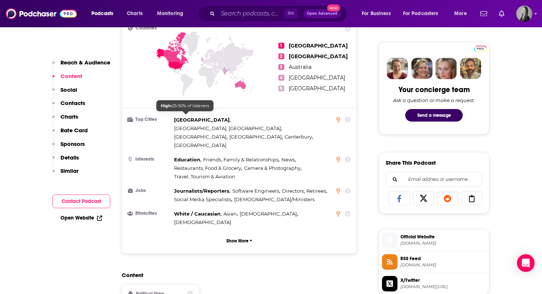
click at [176, 118] on span "[GEOGRAPHIC_DATA]" at bounding box center [202, 120] width 56 height 6
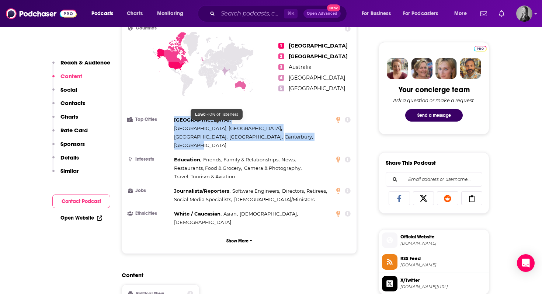
drag, startPoint x: 175, startPoint y: 118, endPoint x: 231, endPoint y: 127, distance: 56.7
click at [231, 128] on div "Auckland , Portland, OR , Bangalore , Frankfurt am Main , Canterbury , Melbourne" at bounding box center [252, 133] width 157 height 34
copy div "Auckland , Portland, OR , Bangalore , Frankfurt am Main , Canterbury , Melbourne"
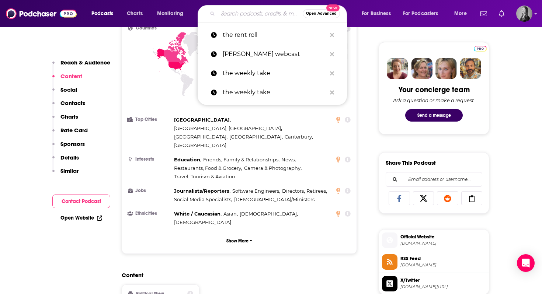
click at [228, 11] on input "Search podcasts, credits, & more..." at bounding box center [260, 14] width 85 height 12
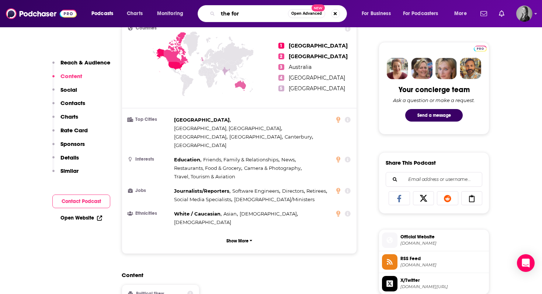
type input "the fort"
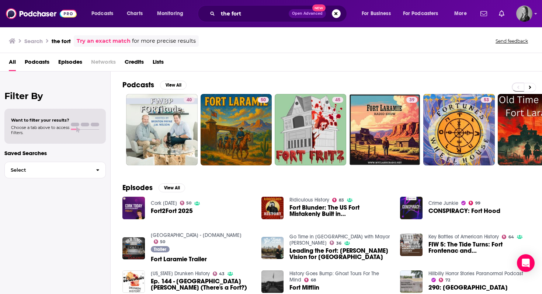
click at [263, 19] on div "the fort Open Advanced New" at bounding box center [272, 13] width 149 height 17
click at [256, 15] on input "the fort" at bounding box center [253, 14] width 71 height 12
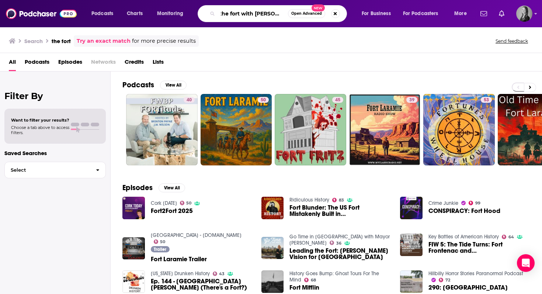
scroll to position [0, 7]
type input "the fort with [PERSON_NAME]"
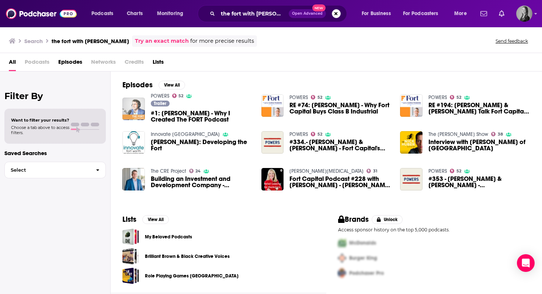
click at [130, 107] on img "#1: Chris Powers - Why I Created The FORT Podcast" at bounding box center [133, 109] width 22 height 22
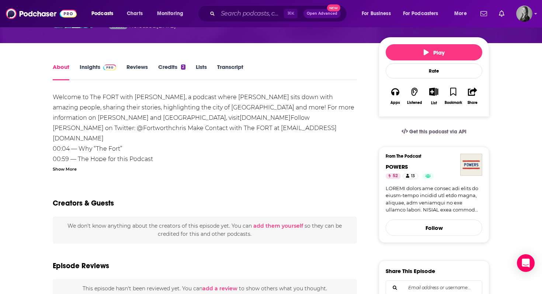
scroll to position [78, 0]
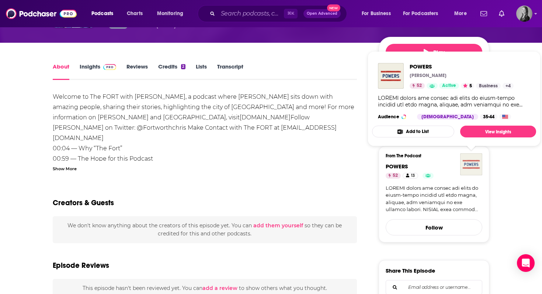
click at [475, 169] on img "POWERS" at bounding box center [471, 164] width 22 height 22
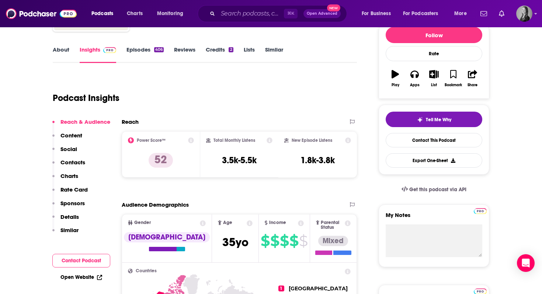
scroll to position [106, 0]
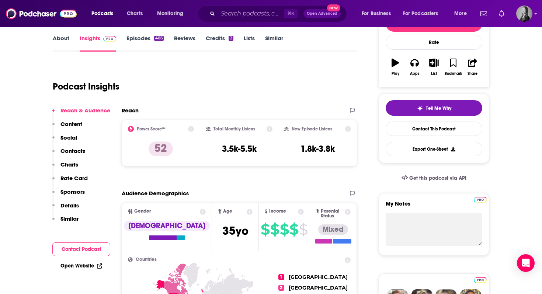
click at [73, 152] on p "Contacts" at bounding box center [72, 150] width 25 height 7
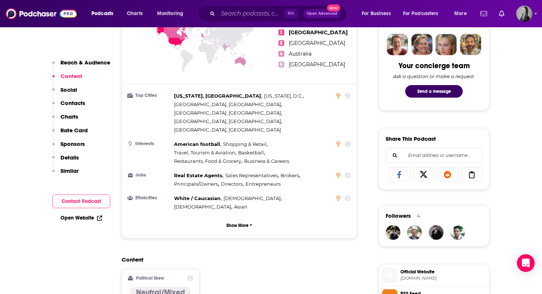
scroll to position [362, 0]
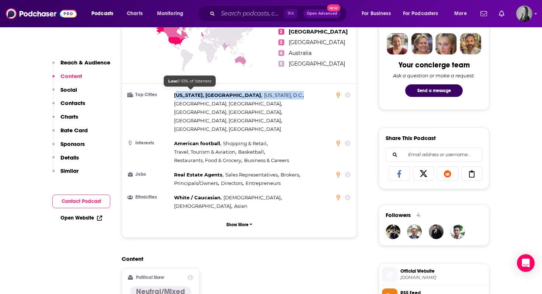
drag, startPoint x: 245, startPoint y: 100, endPoint x: 178, endPoint y: 92, distance: 67.6
click at [178, 92] on div "New York, NY , Washington, D.C. , Los Angeles, CA , Boston, MA , Miami, FL , At…" at bounding box center [252, 112] width 157 height 42
click at [176, 92] on span "[US_STATE], [GEOGRAPHIC_DATA]" at bounding box center [217, 95] width 87 height 6
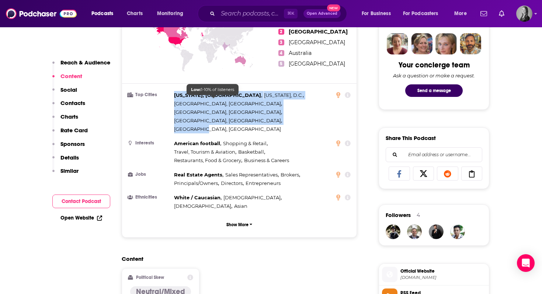
drag, startPoint x: 174, startPoint y: 92, endPoint x: 226, endPoint y: 98, distance: 52.8
click at [226, 98] on li "Top Cities New York, NY , Washington, D.C. , Los Angeles, CA , Boston, MA , Mia…" at bounding box center [239, 112] width 223 height 42
copy div "New York, NY , Washington, D.C. , Los Angeles, CA , Boston, MA , Miami, FL , At…"
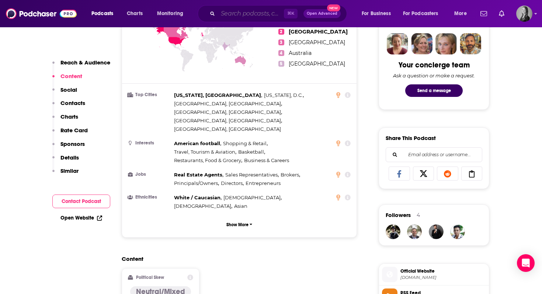
click at [231, 16] on input "Search podcasts, credits, & more..." at bounding box center [251, 14] width 66 height 12
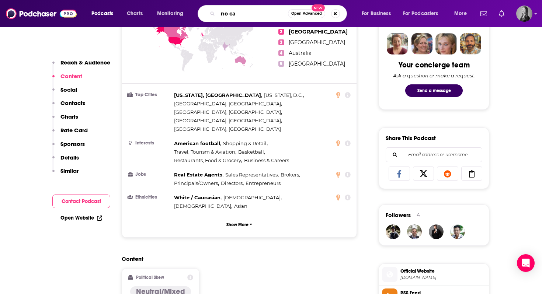
type input "no cap"
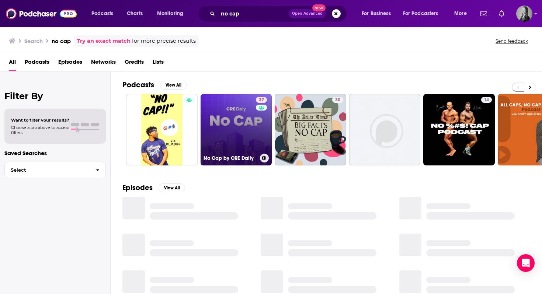
click at [231, 126] on link "37 No Cap by CRE Daily" at bounding box center [237, 130] width 72 height 72
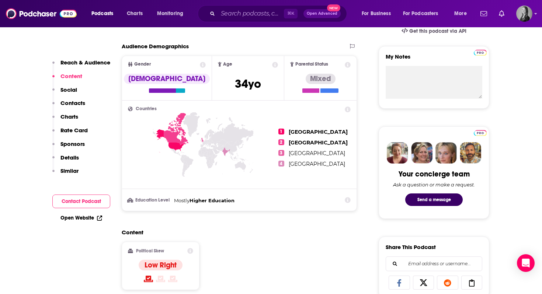
scroll to position [247, 0]
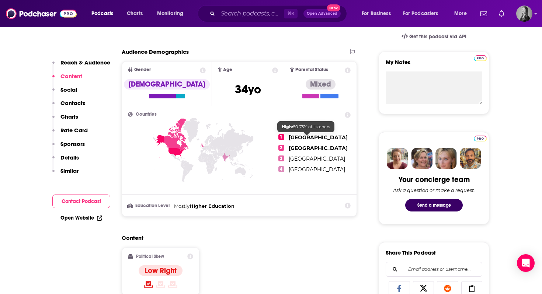
click at [309, 139] on link "[GEOGRAPHIC_DATA]" at bounding box center [318, 137] width 59 height 7
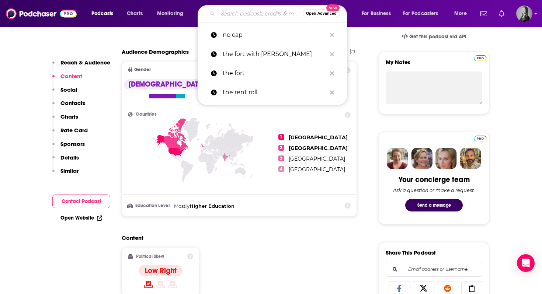
click at [220, 19] on input "Search podcasts, credits, & more..." at bounding box center [260, 14] width 85 height 12
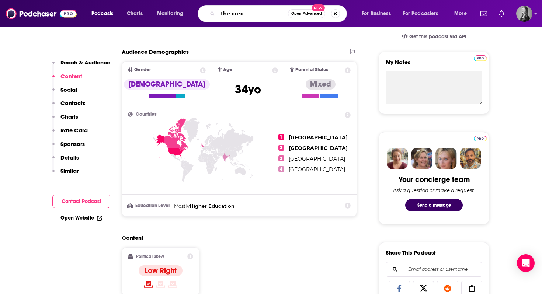
type input "the crexi"
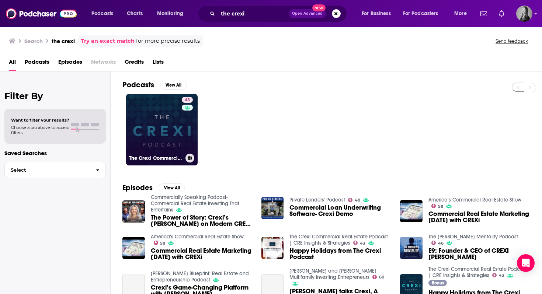
click at [163, 139] on link "43 The Crexi Commercial Real Estate Podcast | CRE Insights & Strategies" at bounding box center [162, 130] width 72 height 72
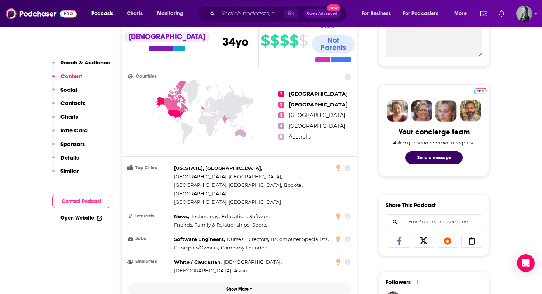
scroll to position [295, 0]
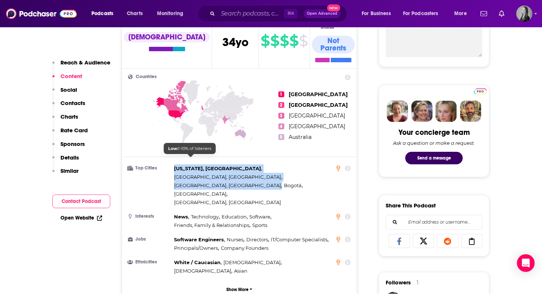
drag, startPoint x: 264, startPoint y: 164, endPoint x: 175, endPoint y: 161, distance: 89.7
click at [175, 164] on div "New York, NY , San Francisco, CA , Buenos Aires, Argentina , Bogotá , London , …" at bounding box center [252, 185] width 157 height 42
click at [175, 166] on span "[US_STATE], [GEOGRAPHIC_DATA]" at bounding box center [217, 169] width 87 height 6
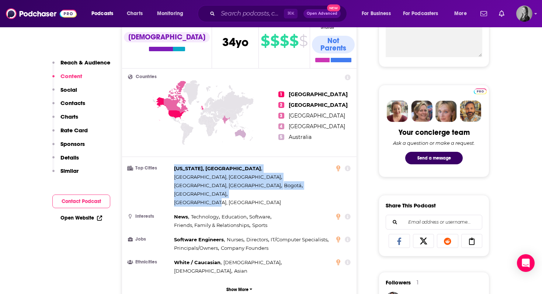
drag, startPoint x: 174, startPoint y: 161, endPoint x: 253, endPoint y: 172, distance: 78.9
click at [253, 172] on ul "Top Cities New York, NY , San Francisco, CA , Buenos Aires, Argentina , Bogotá …" at bounding box center [239, 219] width 223 height 111
copy div "New York, NY , San Francisco, CA , Buenos Aires, Argentina , Bogotá , London , …"
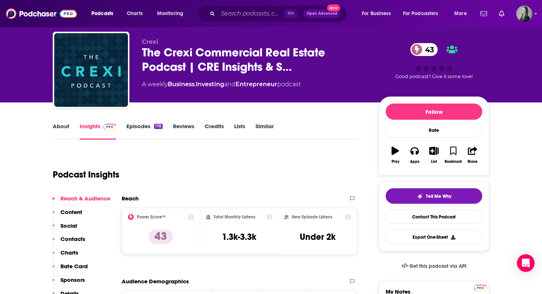
scroll to position [21, 0]
